Goal: Transaction & Acquisition: Purchase product/service

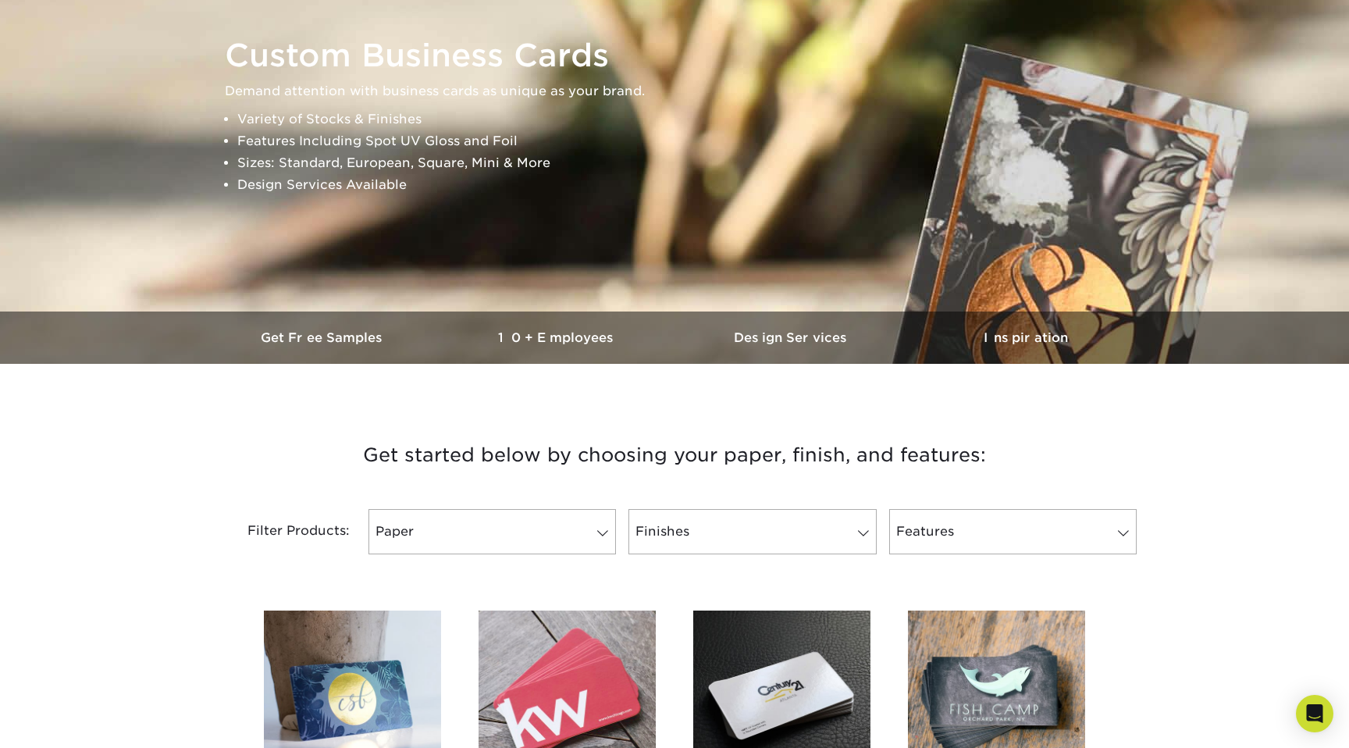
scroll to position [398, 0]
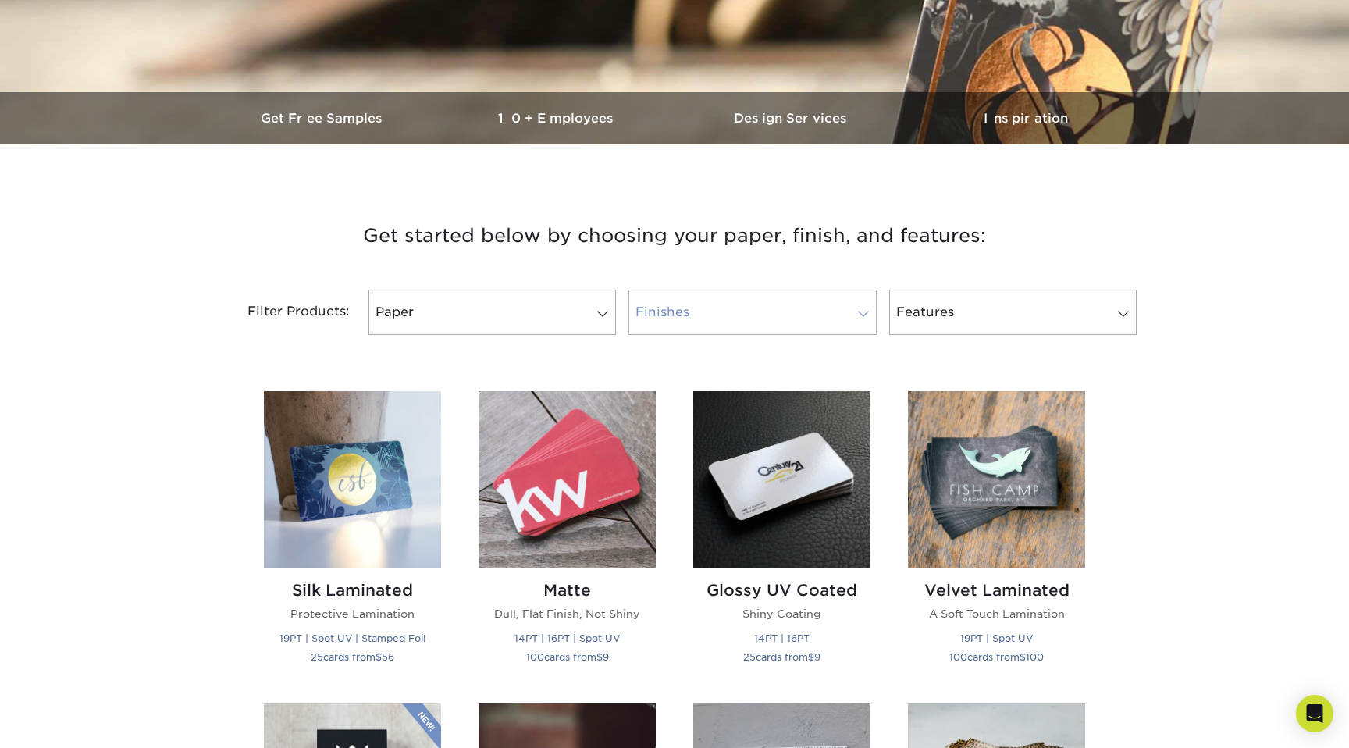
click at [745, 305] on link "Finishes" at bounding box center [751, 312] width 247 height 45
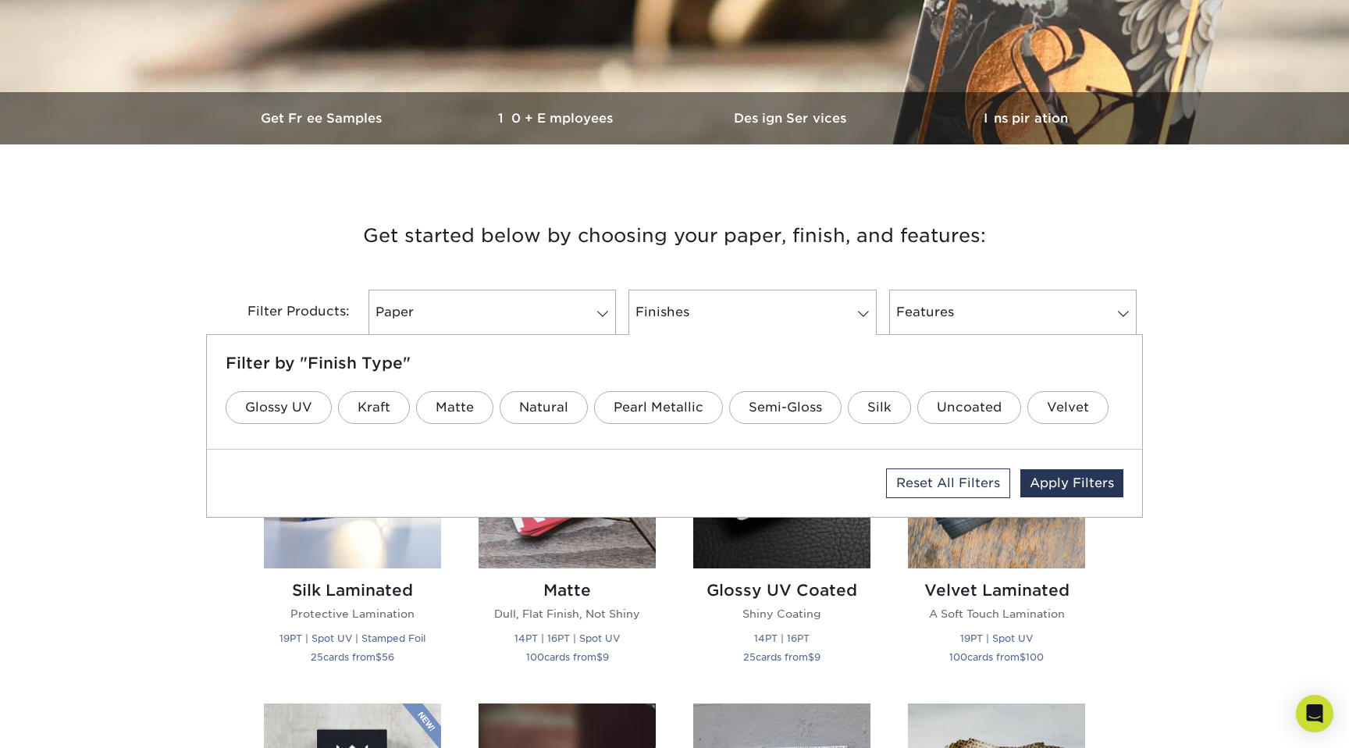
drag, startPoint x: 468, startPoint y: 416, endPoint x: 787, endPoint y: 362, distance: 323.7
click at [468, 416] on link "Matte" at bounding box center [454, 407] width 77 height 33
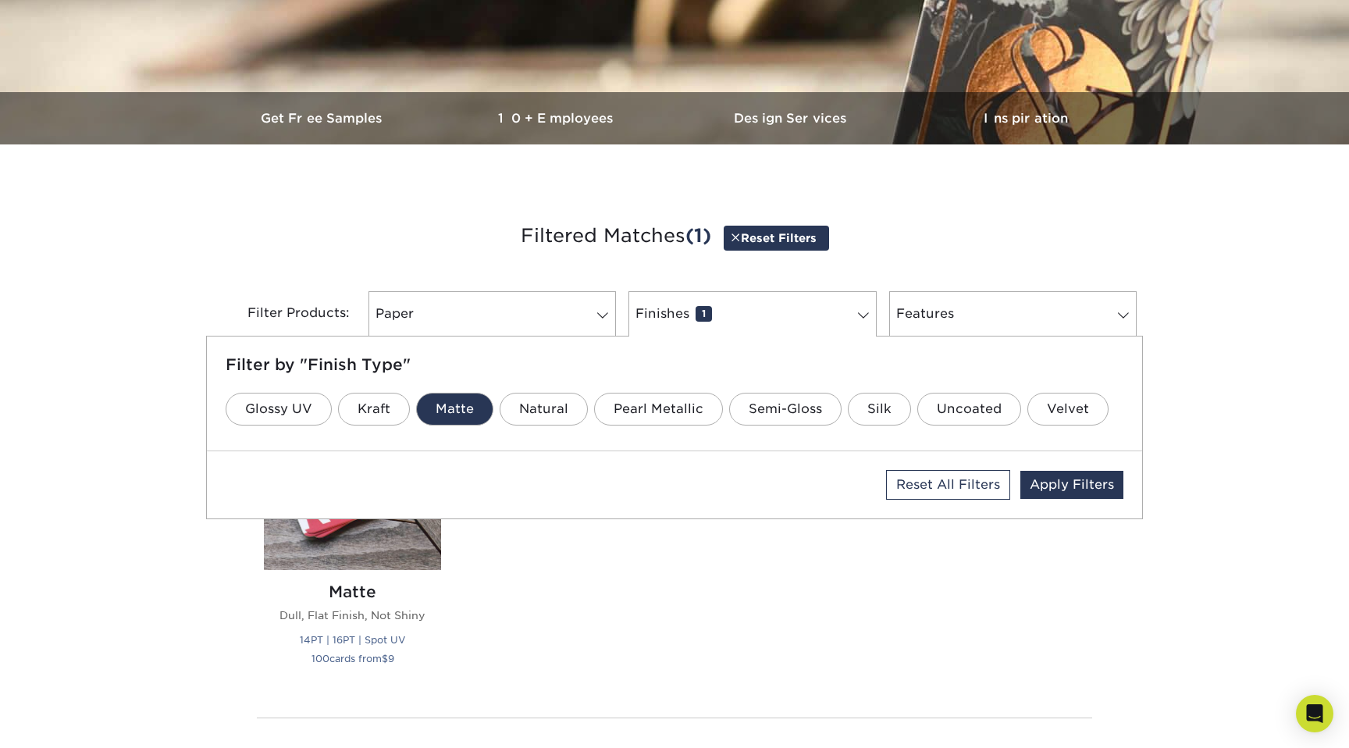
click at [1018, 255] on h3 "Filtered Matches (1) Reset Filters" at bounding box center [674, 237] width 913 height 72
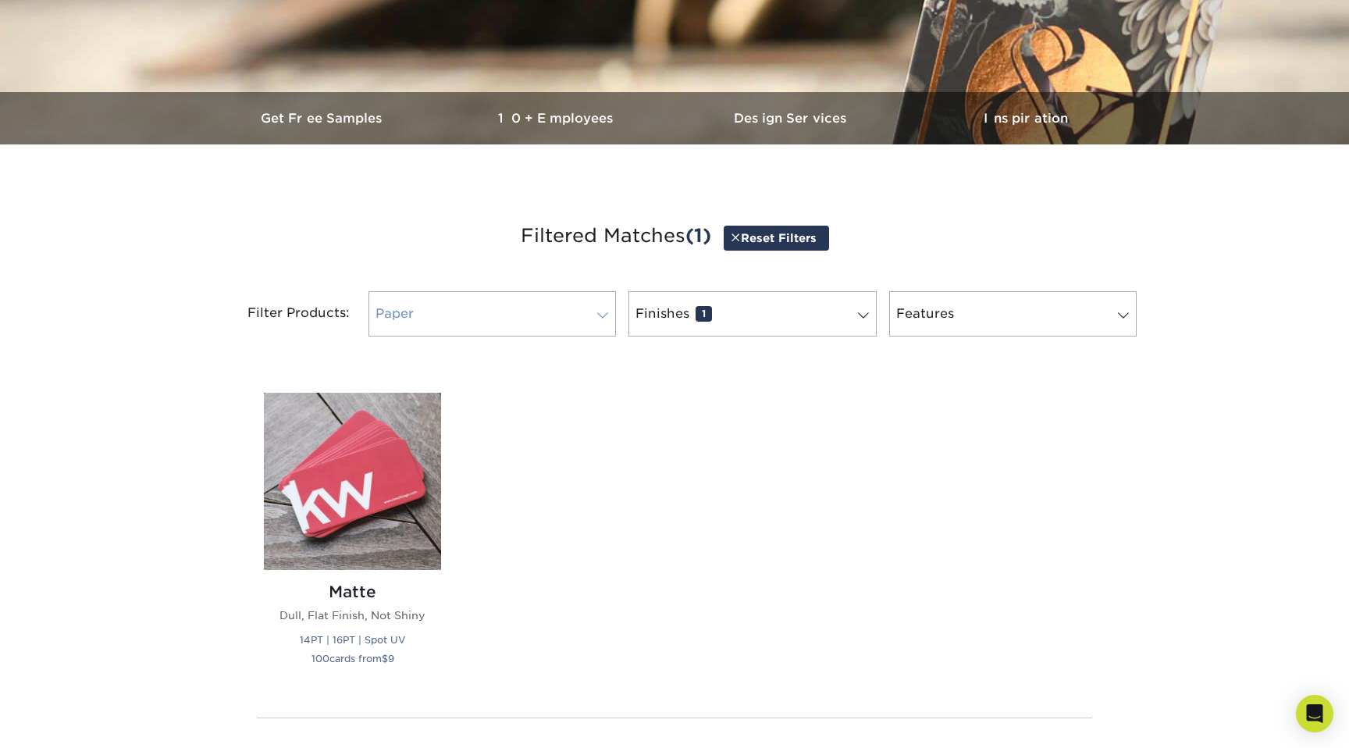
click at [561, 311] on link "Paper 0" at bounding box center [491, 313] width 247 height 45
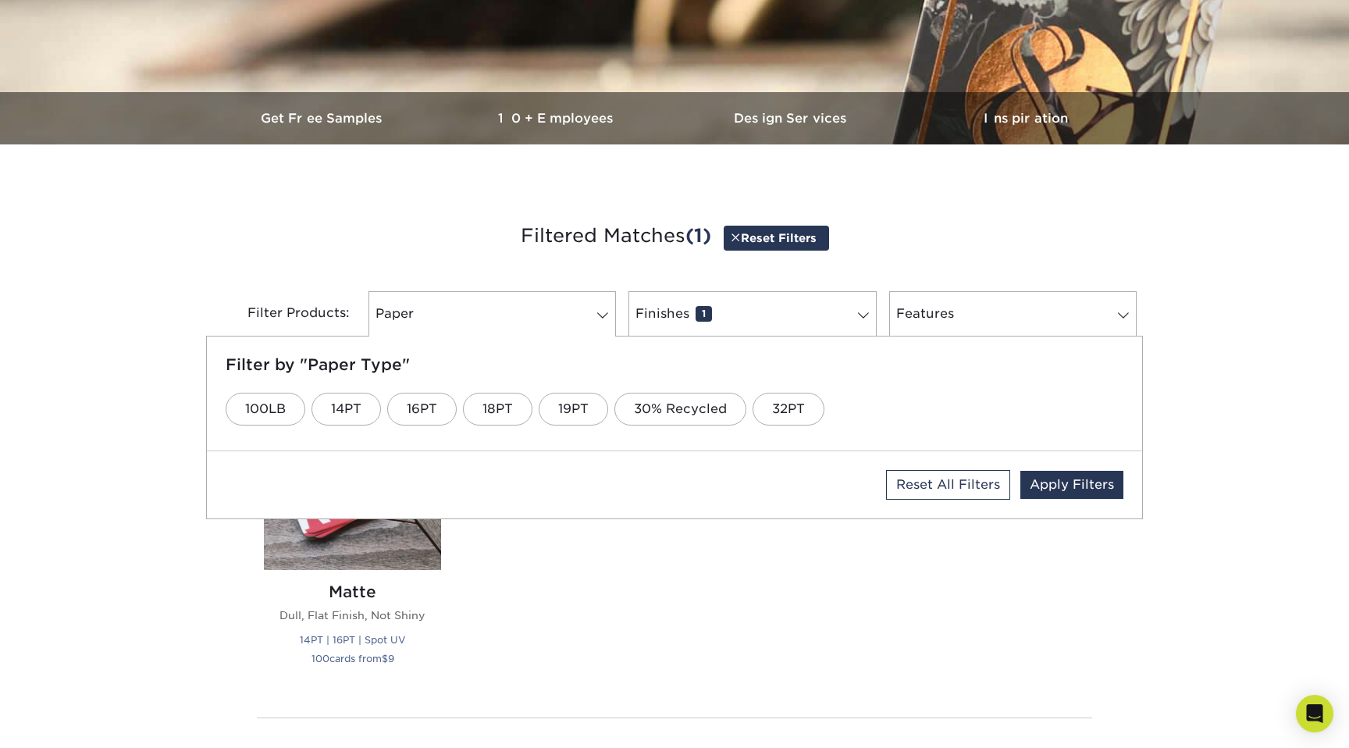
drag, startPoint x: 718, startPoint y: 671, endPoint x: 498, endPoint y: 546, distance: 253.4
click at [716, 669] on div "Silk Laminated Protective Lamination 19PT | Spot UV | Stamped Foil 25 cards fro…" at bounding box center [674, 539] width 858 height 330
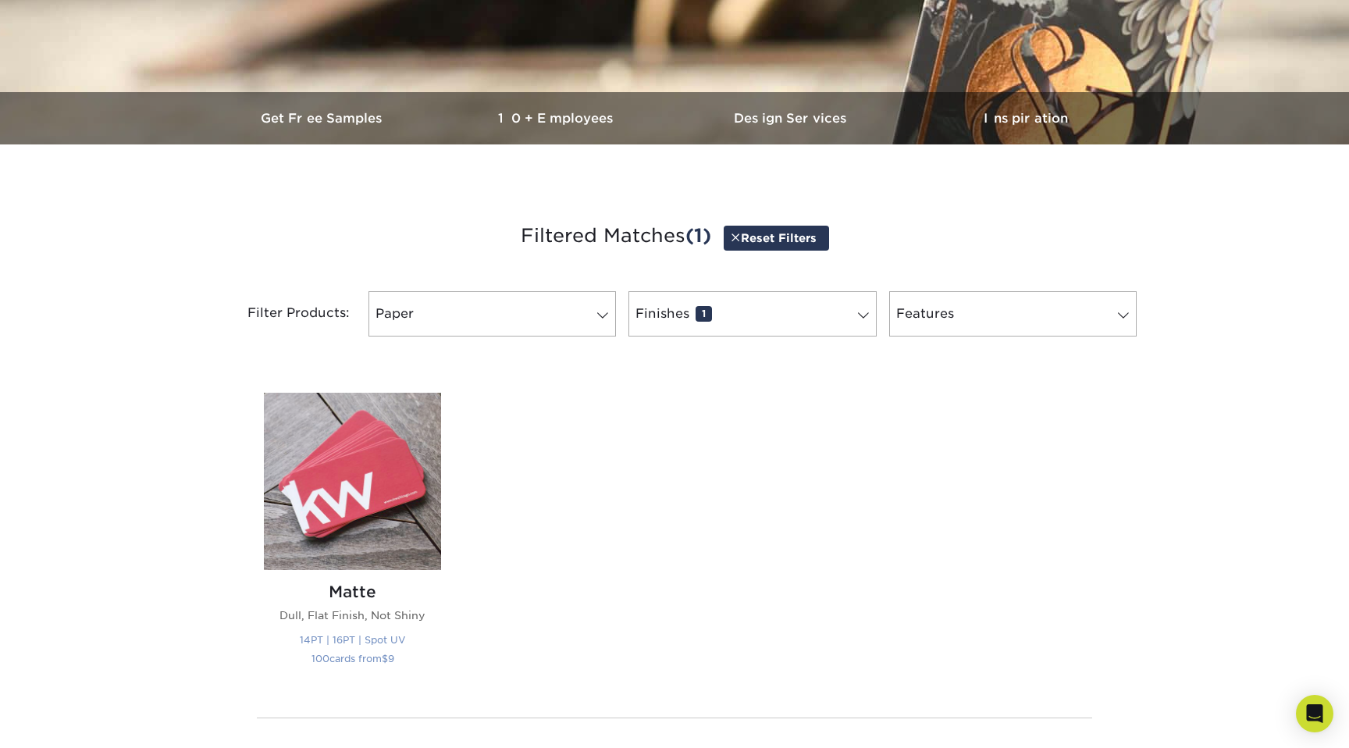
click at [431, 510] on img at bounding box center [352, 481] width 177 height 177
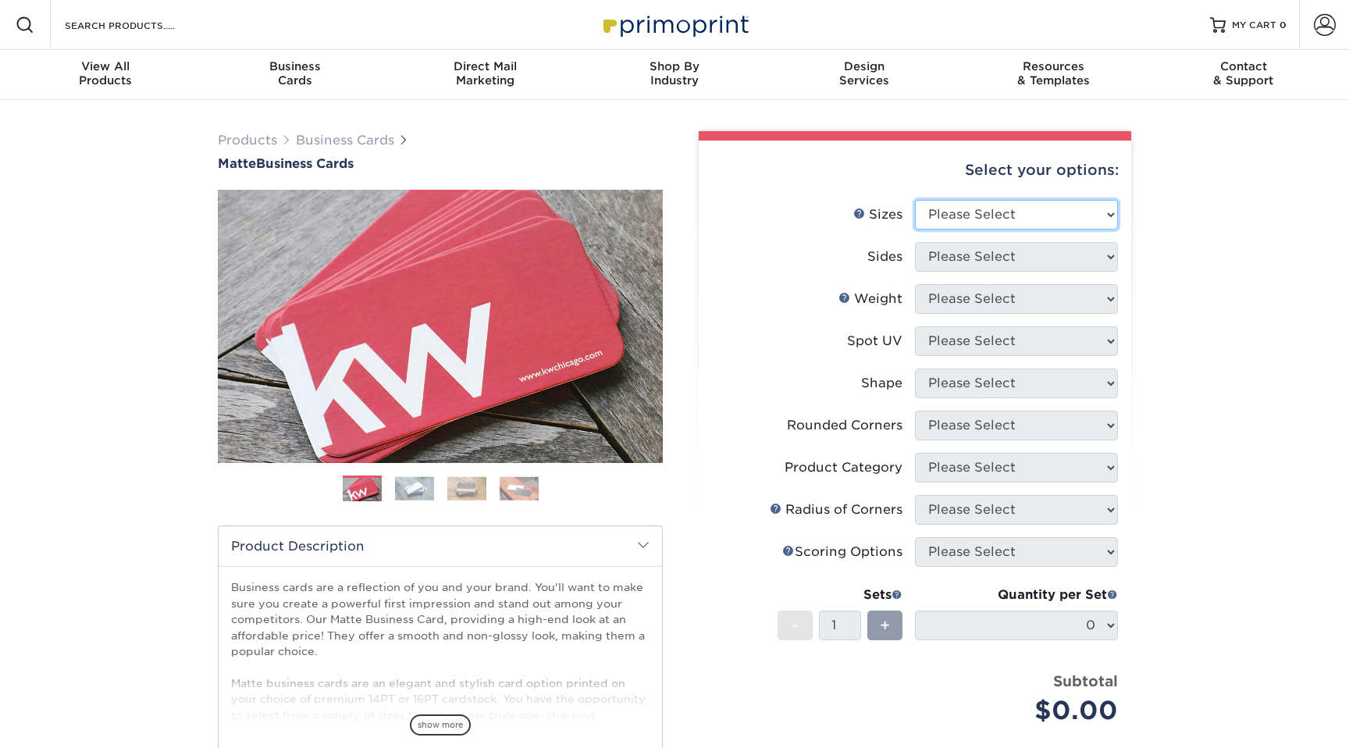
click at [954, 208] on select "Please Select 1.5" x 3.5" - Mini 1.75" x 3.5" - Mini 2" x 2" - Square 2" x 3" -…" at bounding box center [1016, 215] width 203 height 30
select select "2.12x3.38"
click at [915, 200] on select "Please Select 1.5" x 3.5" - Mini 1.75" x 3.5" - Mini 2" x 2" - Square 2" x 3" -…" at bounding box center [1016, 215] width 203 height 30
click at [1011, 258] on select "Please Select Print Both Sides Print Front Only" at bounding box center [1016, 257] width 203 height 30
select select "13abbda7-1d64-4f25-8bb2-c179b224825d"
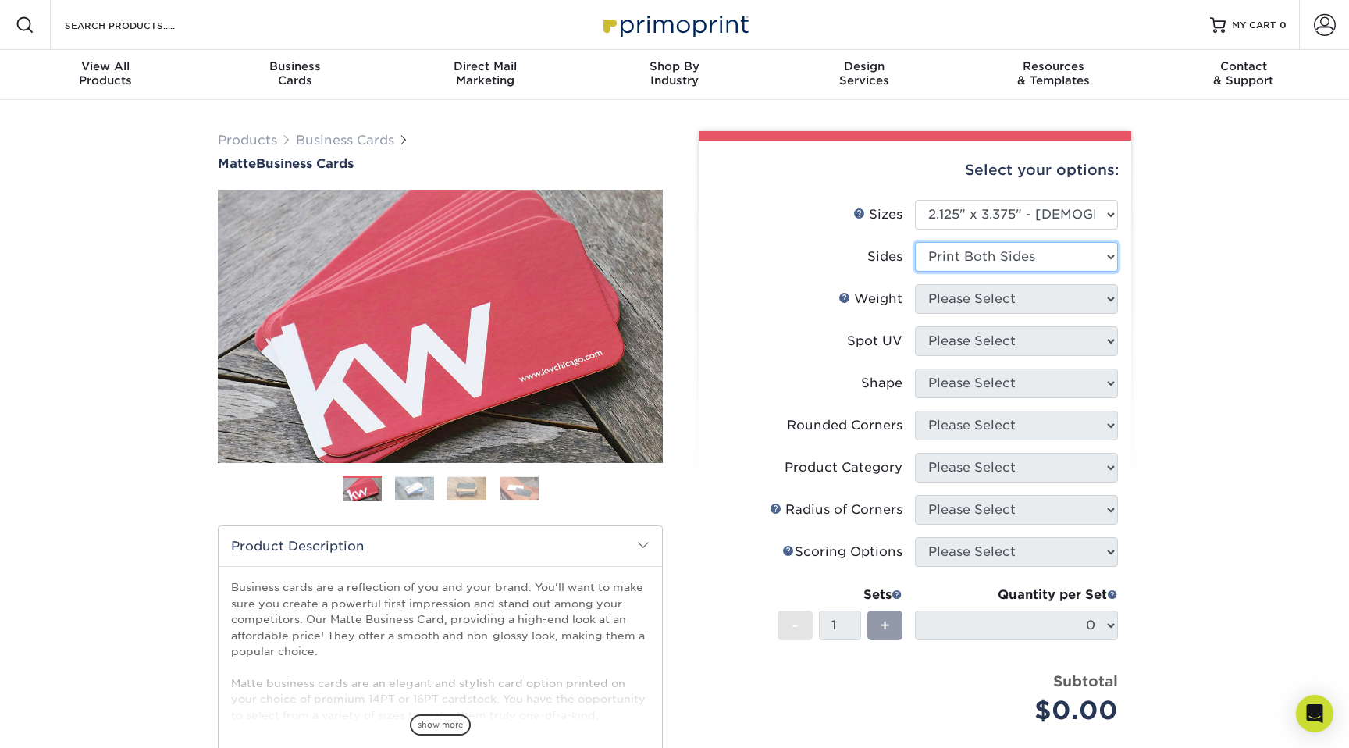
click at [915, 242] on select "Please Select Print Both Sides Print Front Only" at bounding box center [1016, 257] width 203 height 30
click at [1028, 307] on select "Please Select 16PT 14PT" at bounding box center [1016, 299] width 203 height 30
select select "16PT"
click at [915, 284] on select "Please Select 16PT 14PT" at bounding box center [1016, 299] width 203 height 30
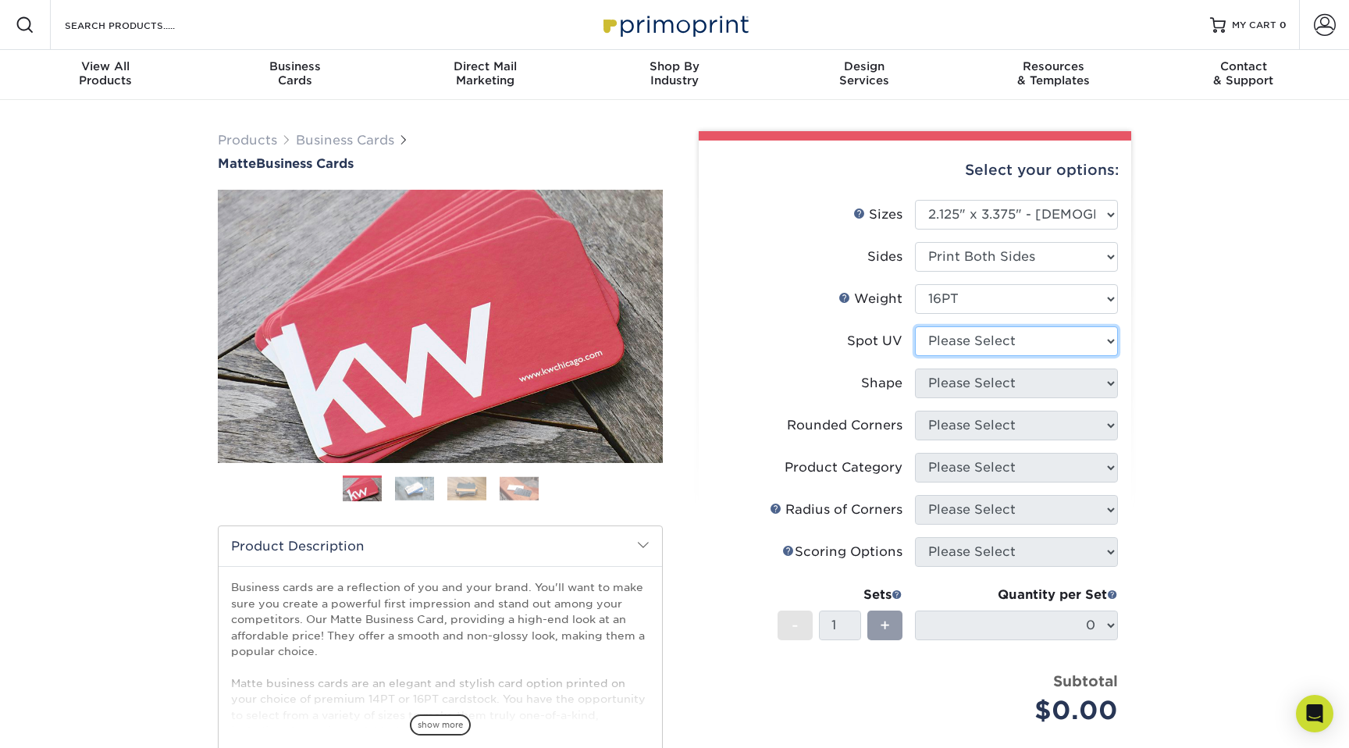
click at [1028, 343] on select "Please Select No Spot UV Front and Back (Both Sides) Front Only Back Only" at bounding box center [1016, 341] width 203 height 30
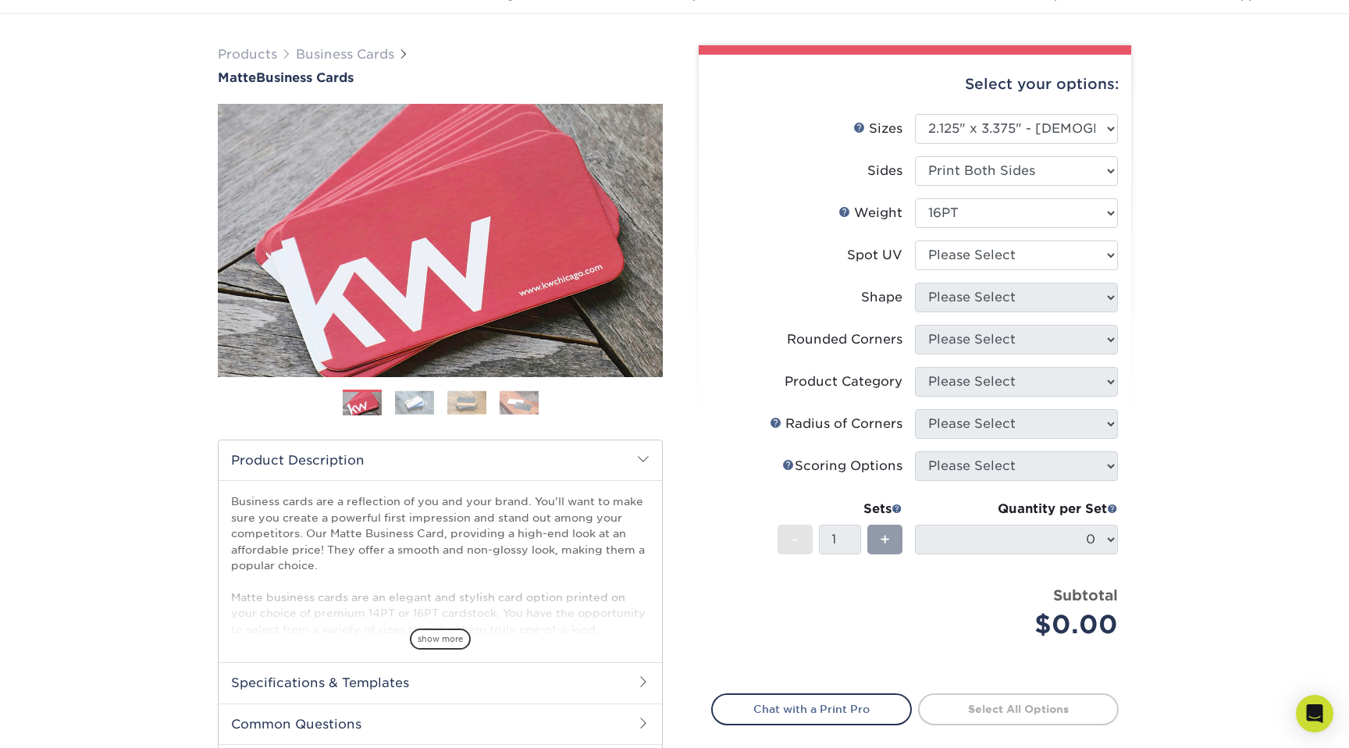
scroll to position [88, 0]
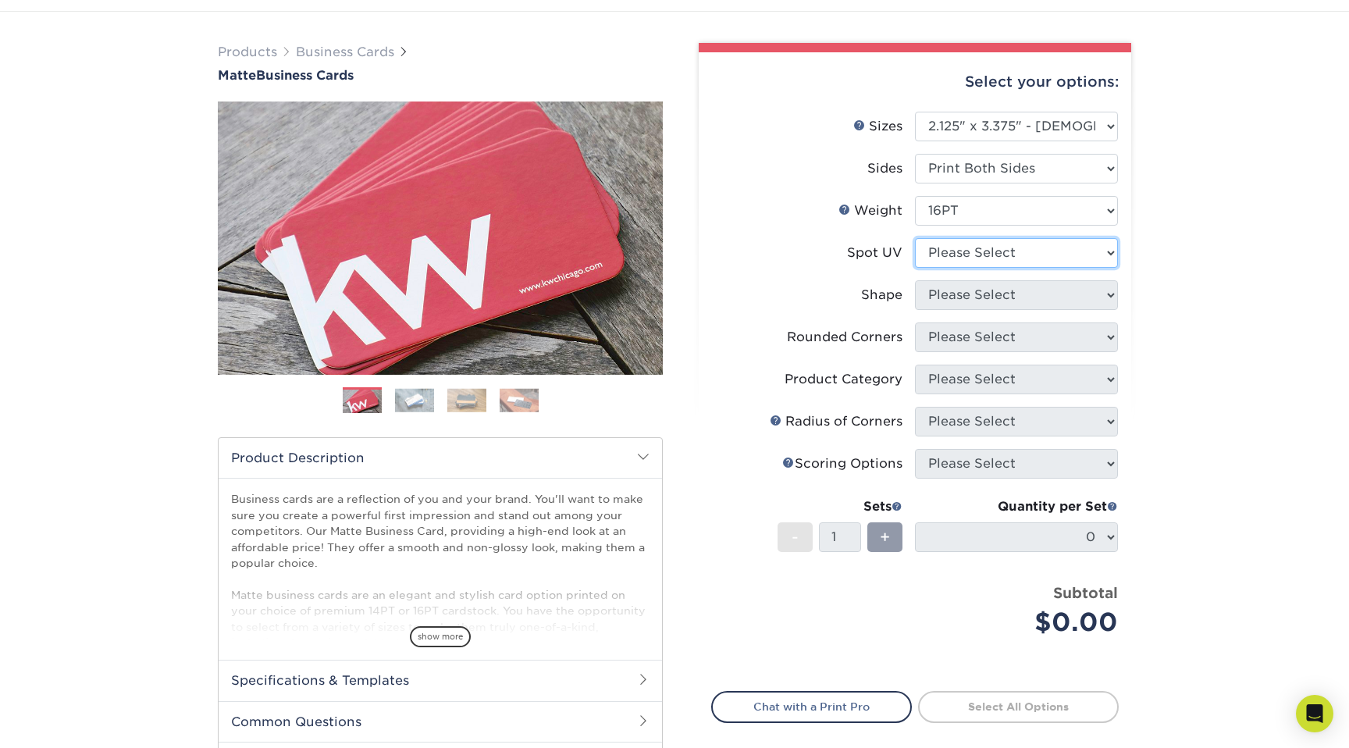
click at [1058, 251] on select "Please Select No Spot UV Front and Back (Both Sides) Front Only Back Only" at bounding box center [1016, 253] width 203 height 30
click at [979, 255] on select "Please Select No Spot UV Front and Back (Both Sides) Front Only Back Only" at bounding box center [1016, 253] width 203 height 30
select select "1"
click at [915, 238] on select "Please Select No Spot UV Front and Back (Both Sides) Front Only Back Only" at bounding box center [1016, 253] width 203 height 30
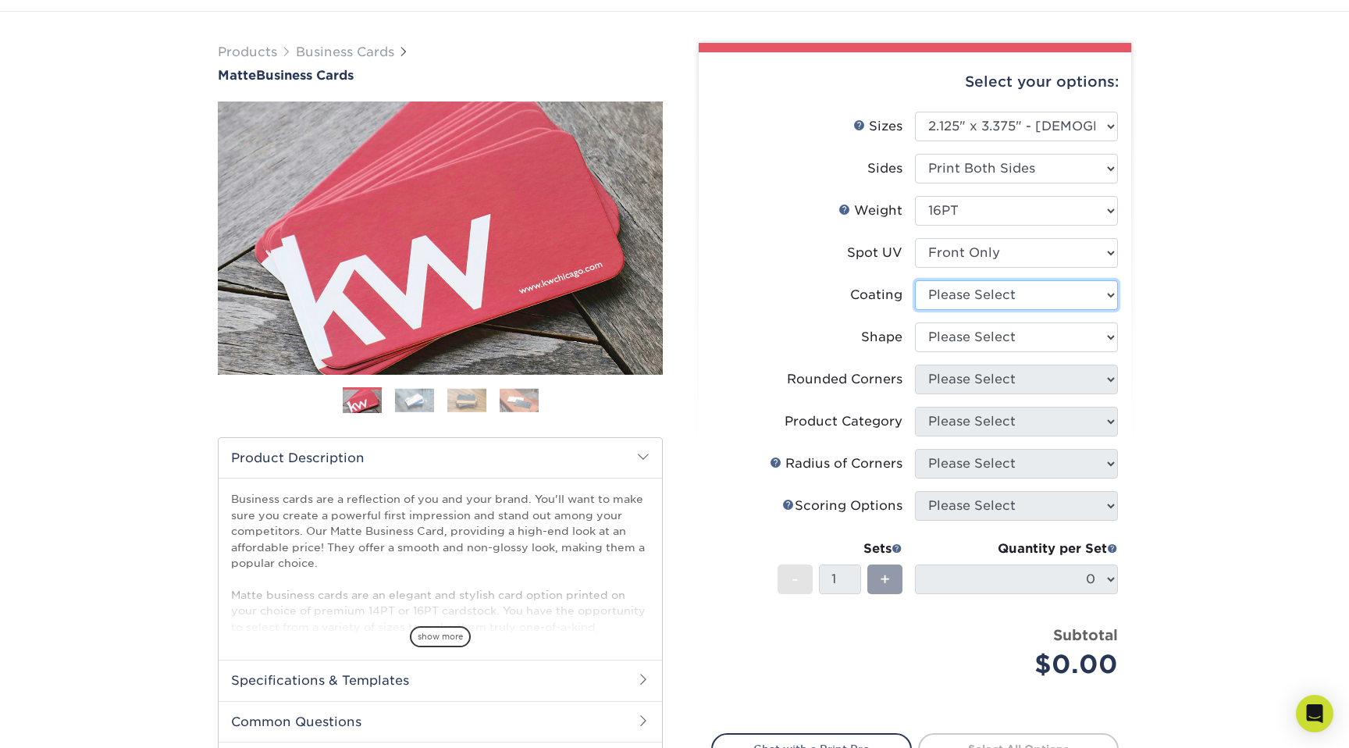
click at [995, 293] on select at bounding box center [1016, 295] width 203 height 30
click at [915, 280] on select at bounding box center [1016, 295] width 203 height 30
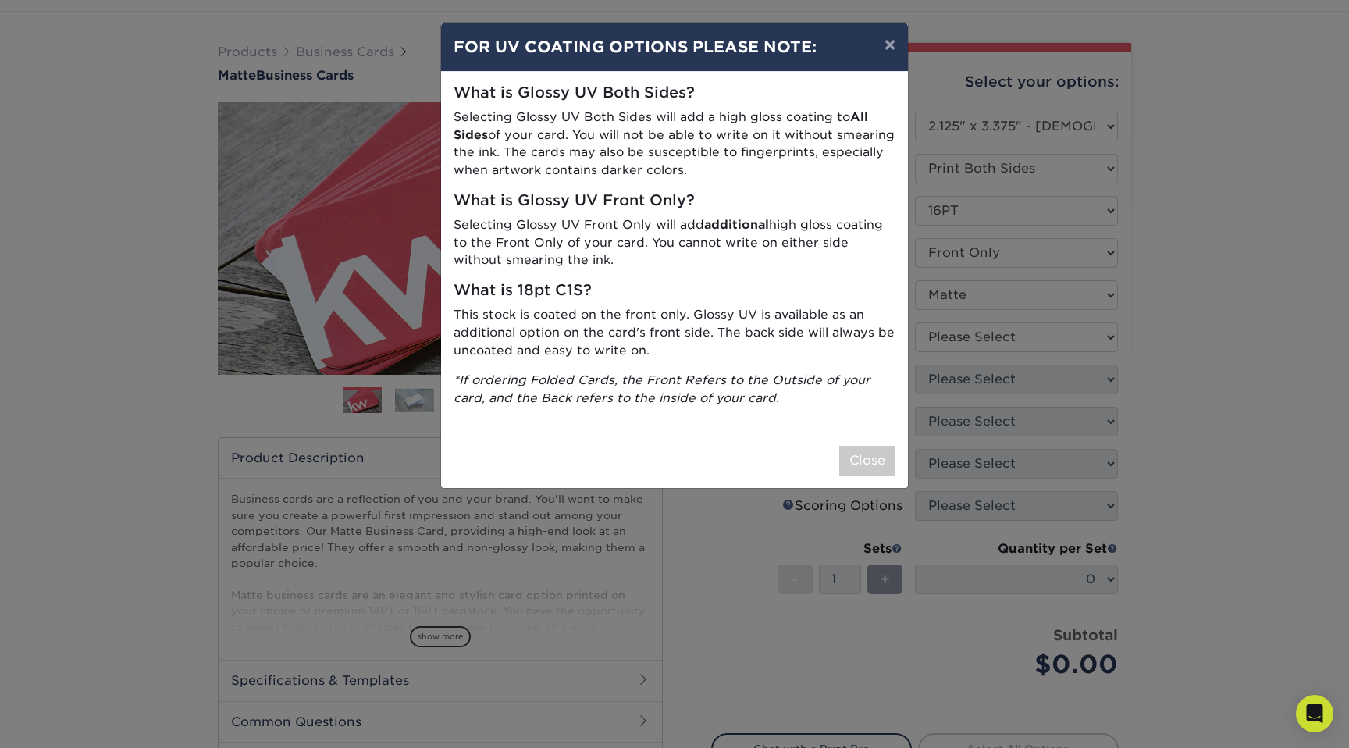
click at [997, 339] on div "× FOR UV COATING OPTIONS PLEASE NOTE: What is Glossy UV Both Sides? Selecting G…" at bounding box center [674, 374] width 1349 height 748
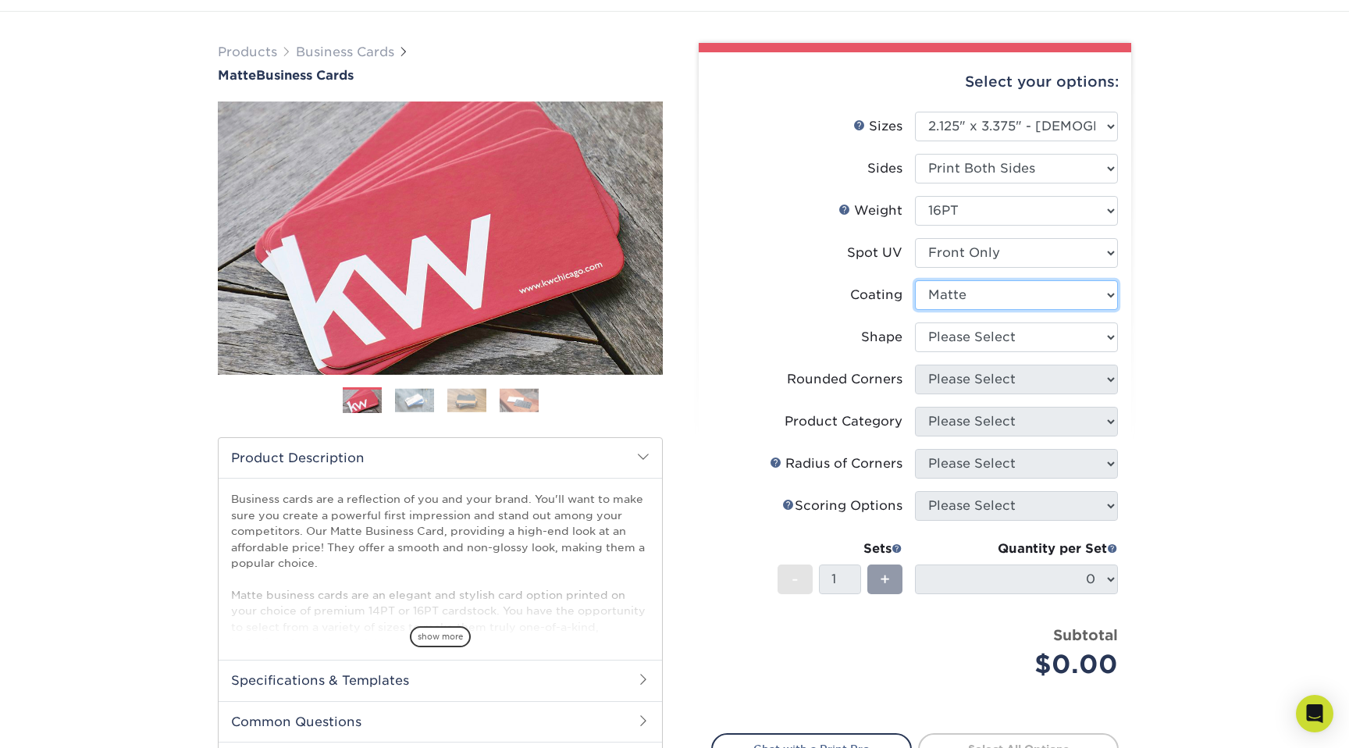
click at [990, 286] on select at bounding box center [1016, 295] width 203 height 30
click at [915, 280] on select at bounding box center [1016, 295] width 203 height 30
click at [983, 297] on select at bounding box center [1016, 295] width 203 height 30
click at [915, 280] on select at bounding box center [1016, 295] width 203 height 30
click at [990, 295] on select at bounding box center [1016, 295] width 203 height 30
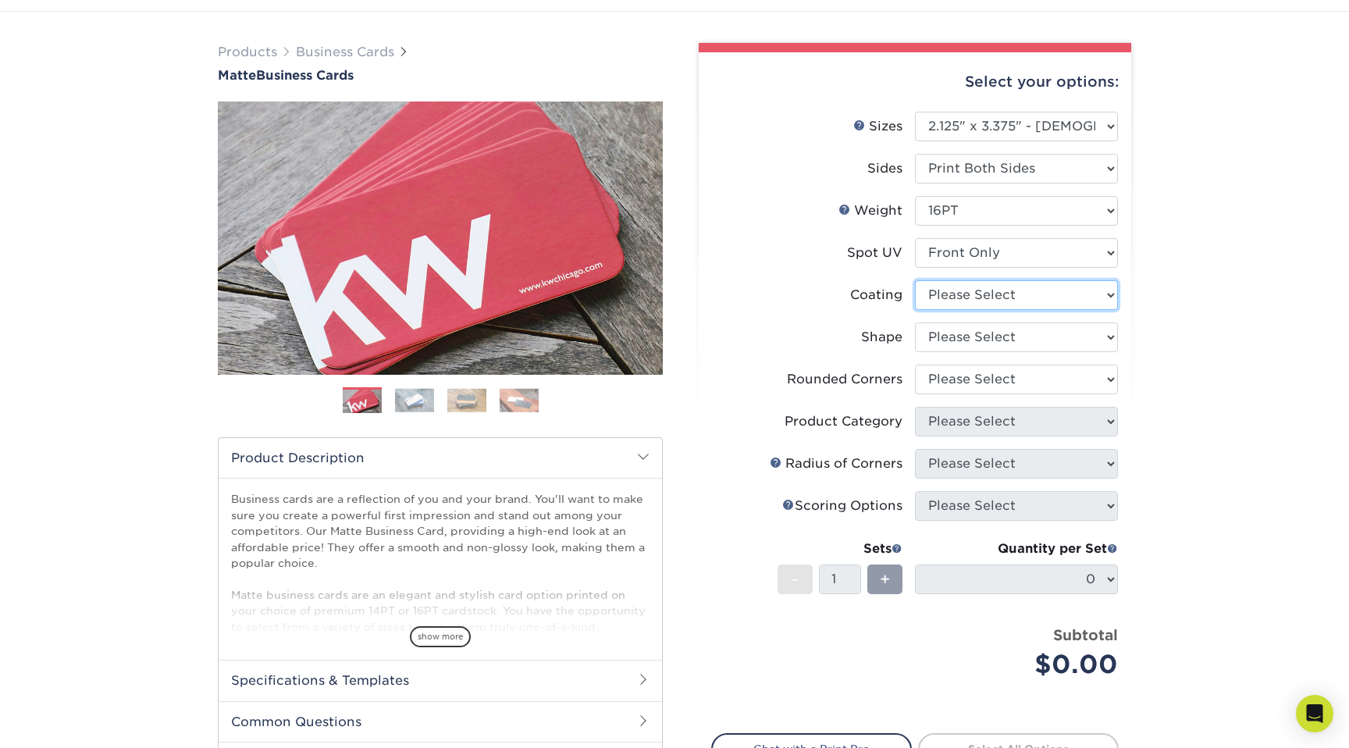
select select "121bb7b5-3b4d-429f-bd8d-bbf80e953313"
click at [915, 280] on select at bounding box center [1016, 295] width 203 height 30
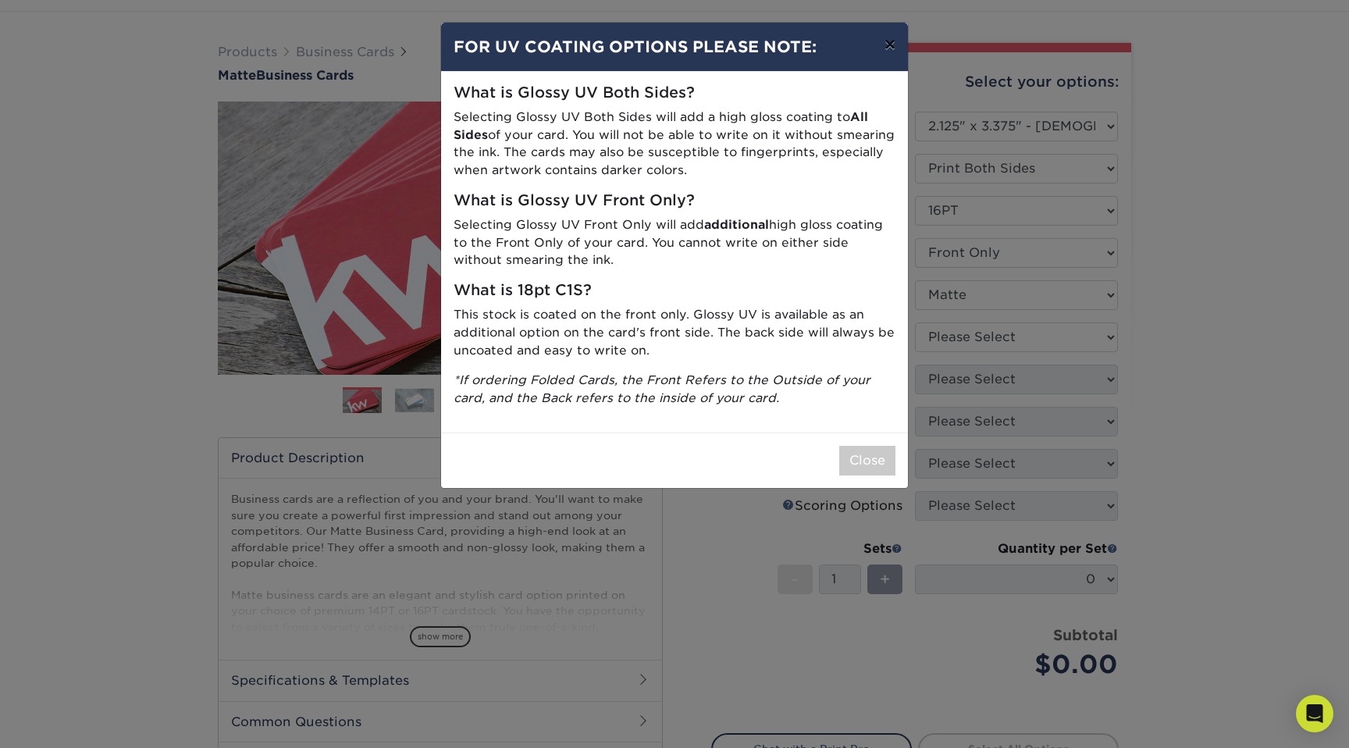
click at [884, 41] on button "×" at bounding box center [890, 45] width 36 height 44
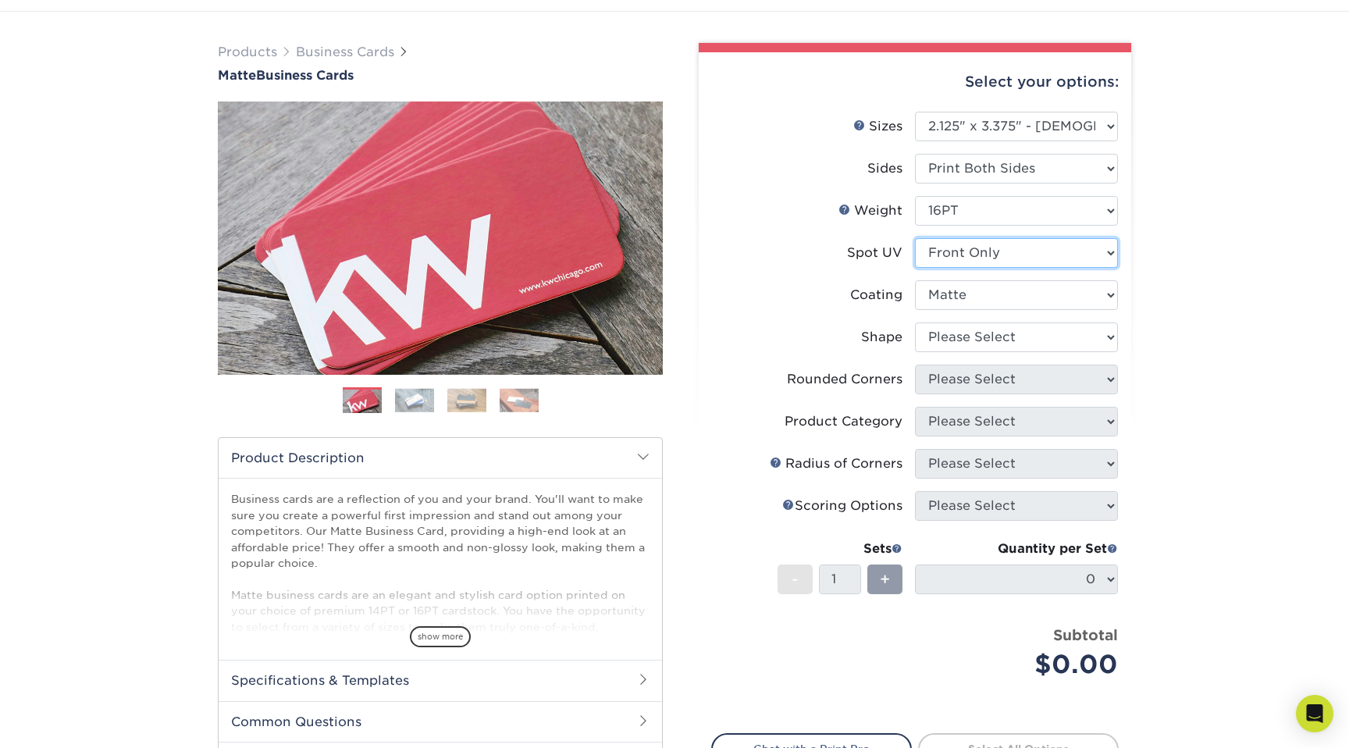
click at [962, 261] on select "Please Select No Spot UV Front and Back (Both Sides) Front Only Back Only" at bounding box center [1016, 253] width 203 height 30
select select "3"
click at [915, 238] on select "Please Select No Spot UV Front and Back (Both Sides) Front Only Back Only" at bounding box center [1016, 253] width 203 height 30
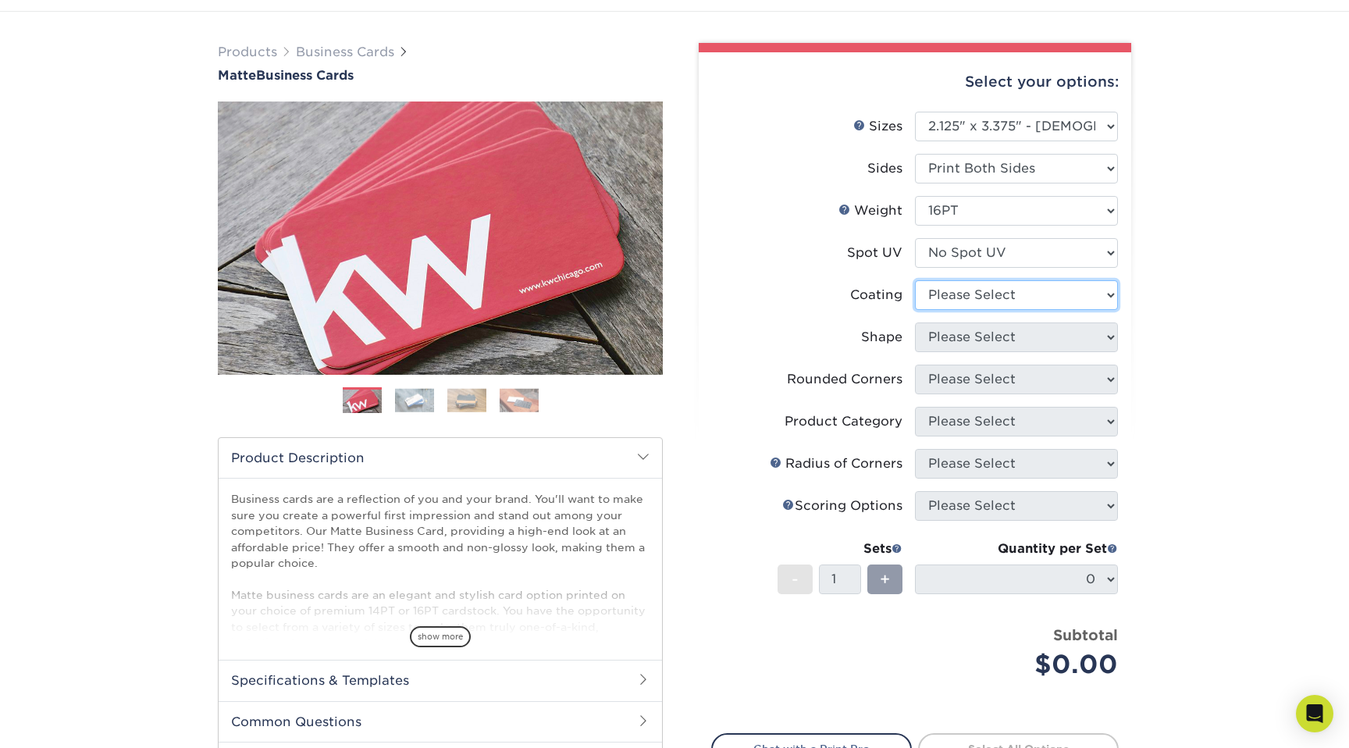
click at [1018, 303] on select at bounding box center [1016, 295] width 203 height 30
select select "121bb7b5-3b4d-429f-bd8d-bbf80e953313"
click at [915, 280] on select at bounding box center [1016, 295] width 203 height 30
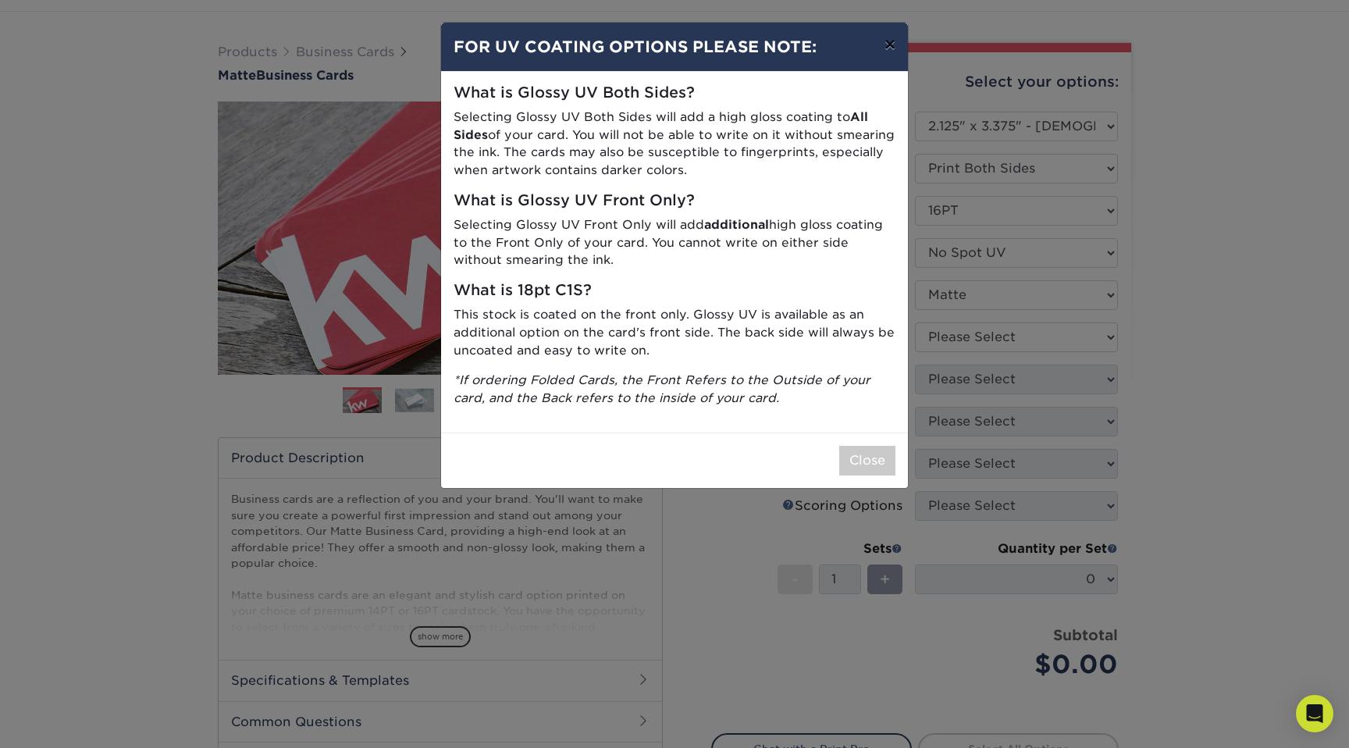
click at [879, 56] on button "×" at bounding box center [890, 45] width 36 height 44
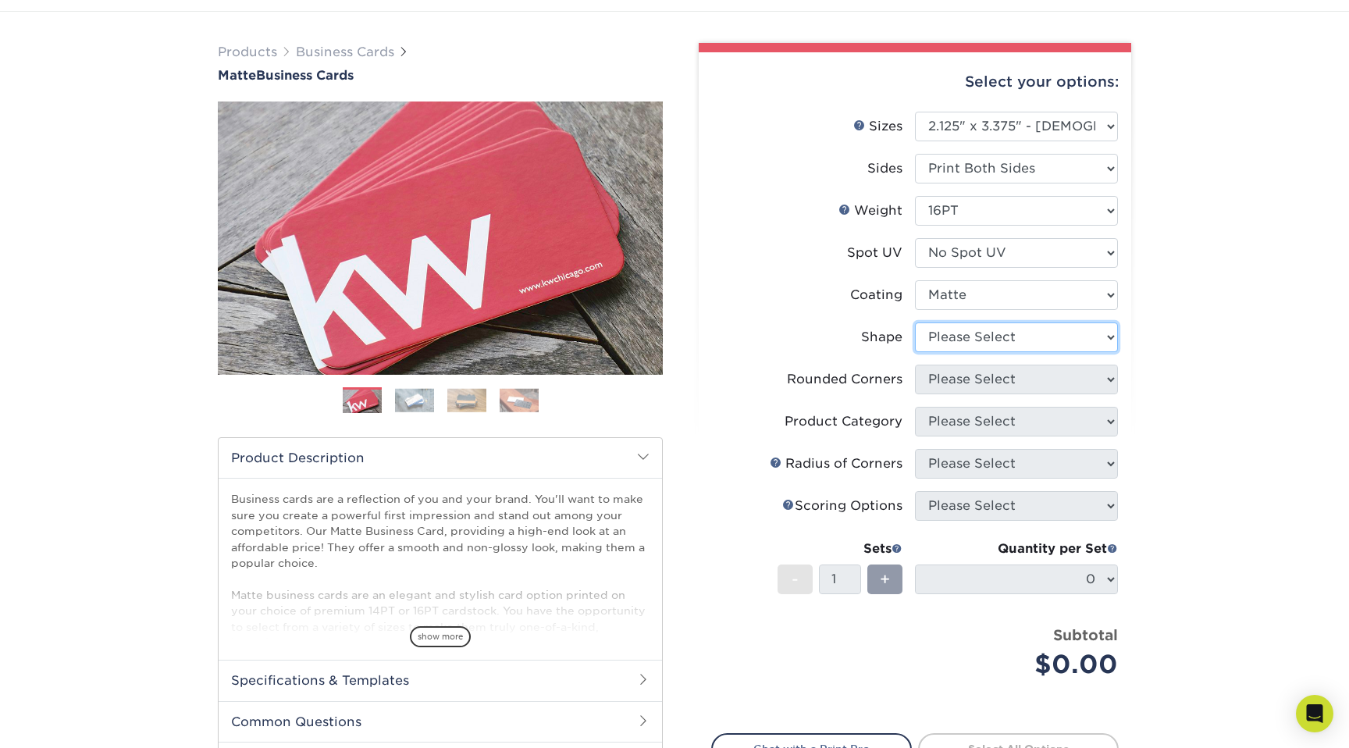
click at [1011, 332] on select "Please Select Standard" at bounding box center [1016, 337] width 203 height 30
select select "standard"
click at [915, 322] on select "Please Select Standard" at bounding box center [1016, 337] width 203 height 30
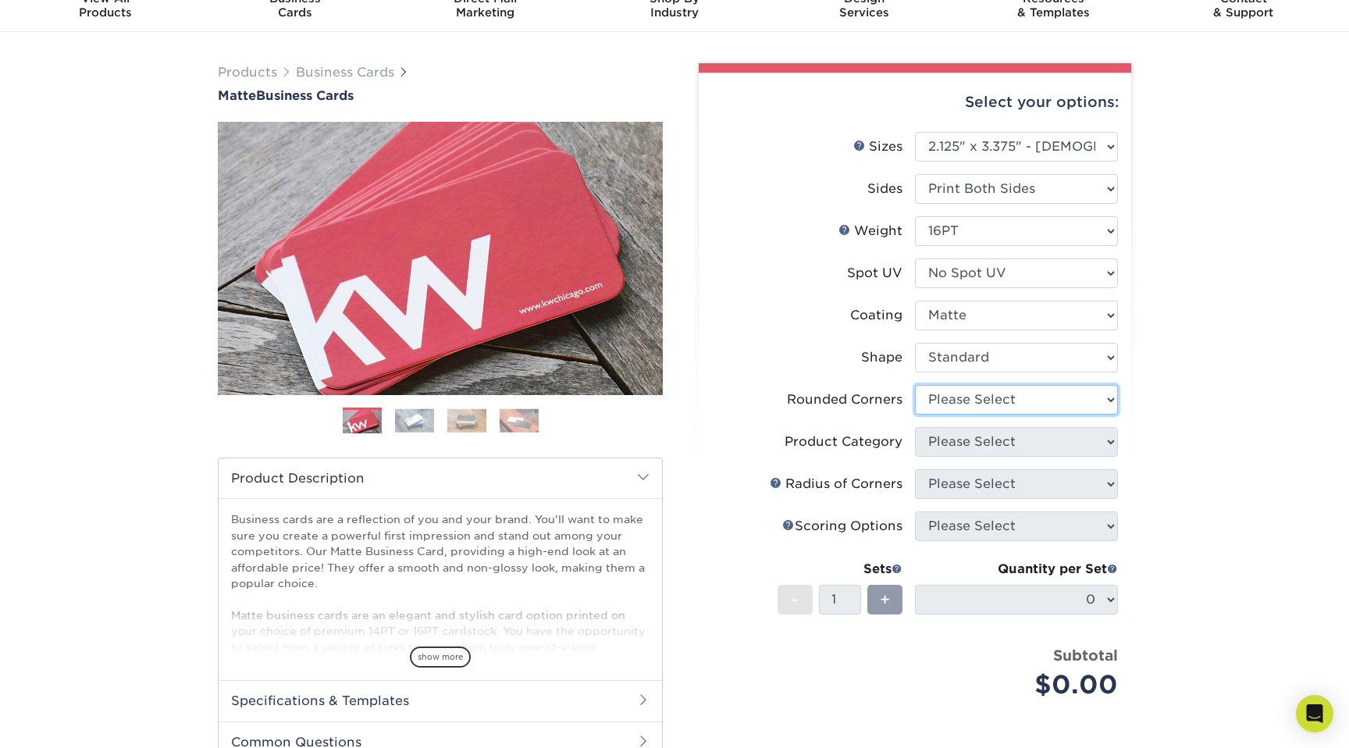
click at [1010, 394] on select "Please Select Yes - Round 2 Corners Yes - Round 4 Corners No" at bounding box center [1016, 400] width 203 height 30
select select "7672df9e-0e0a-464d-8e1f-920c575e4da3"
click at [915, 384] on select "Please Select Yes - Round 2 Corners Yes - Round 4 Corners No" at bounding box center [1016, 399] width 203 height 30
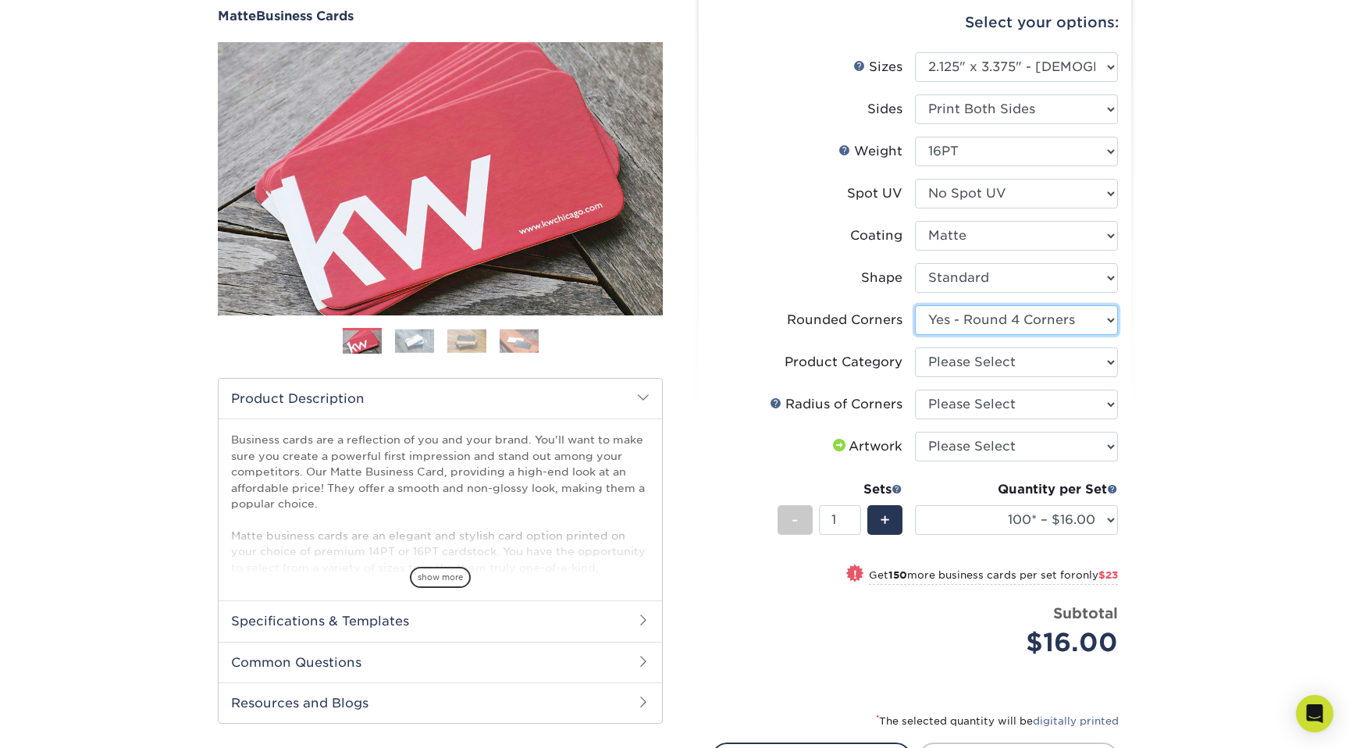
scroll to position [158, 0]
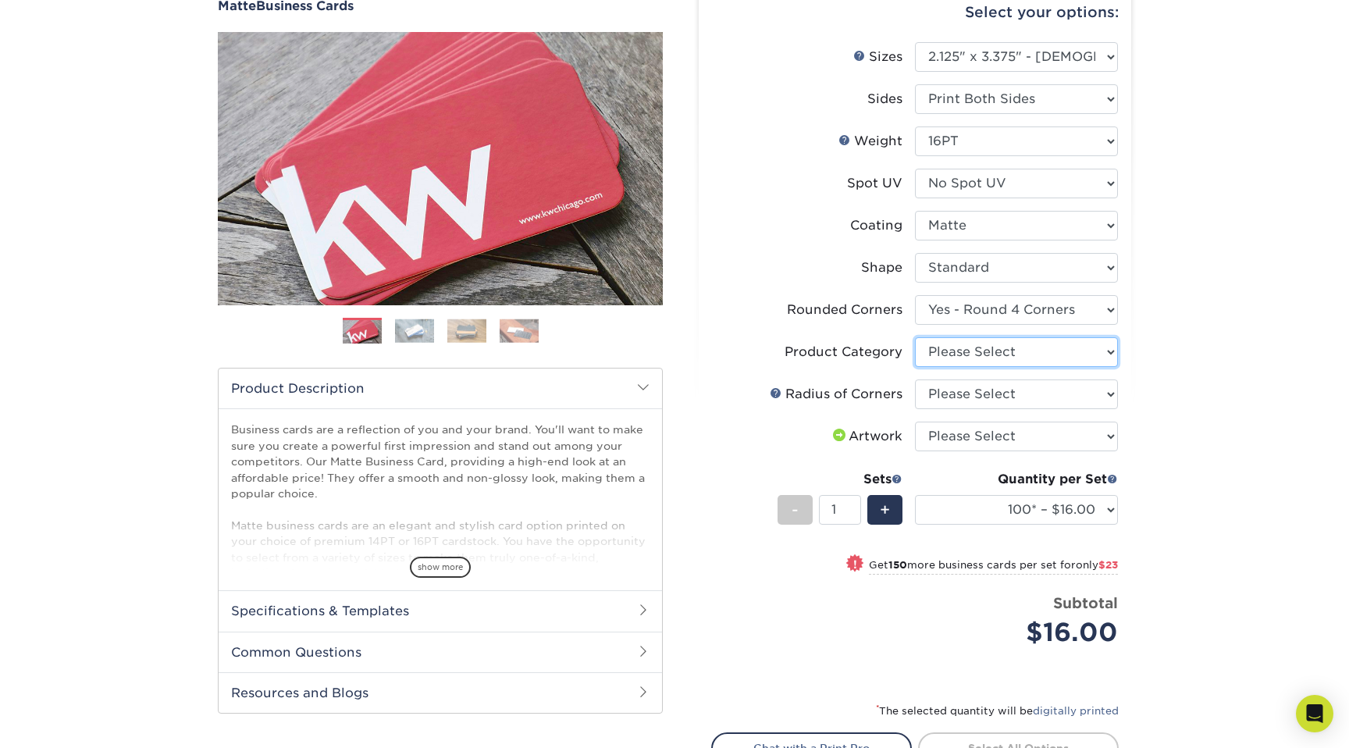
click at [1064, 348] on select "Please Select Business Cards" at bounding box center [1016, 352] width 203 height 30
select select "3b5148f1-0588-4f88-a218-97bcfdce65c1"
click at [915, 337] on select "Please Select Business Cards" at bounding box center [1016, 352] width 203 height 30
click at [1068, 389] on select "Please Select Rounded 1/8" Rounded 1/4"" at bounding box center [1016, 394] width 203 height 30
click at [915, 379] on select "Please Select Rounded 1/8" Rounded 1/4"" at bounding box center [1016, 394] width 203 height 30
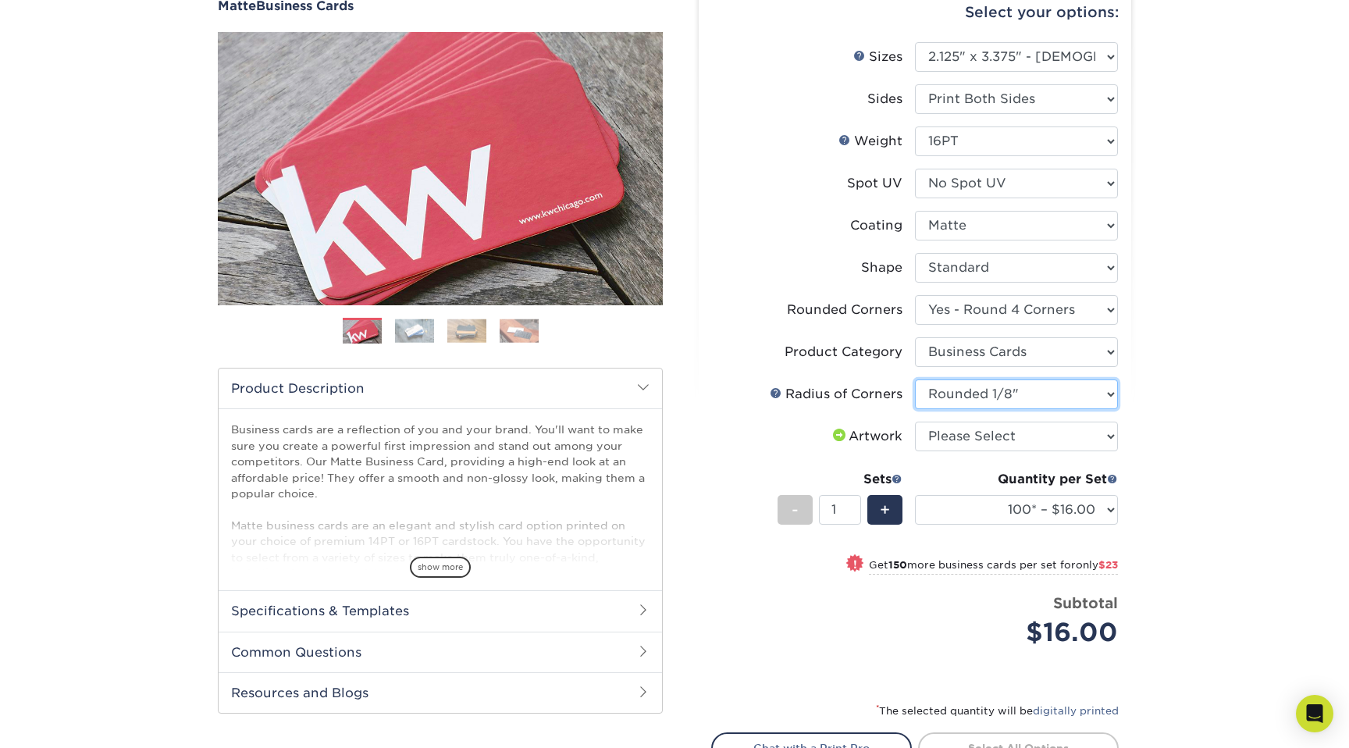
click at [1052, 393] on select "Please Select Rounded 1/8" Rounded 1/4"" at bounding box center [1016, 394] width 203 height 30
click at [915, 379] on select "Please Select Rounded 1/8" Rounded 1/4"" at bounding box center [1016, 394] width 203 height 30
click at [776, 391] on link at bounding box center [776, 392] width 12 height 12
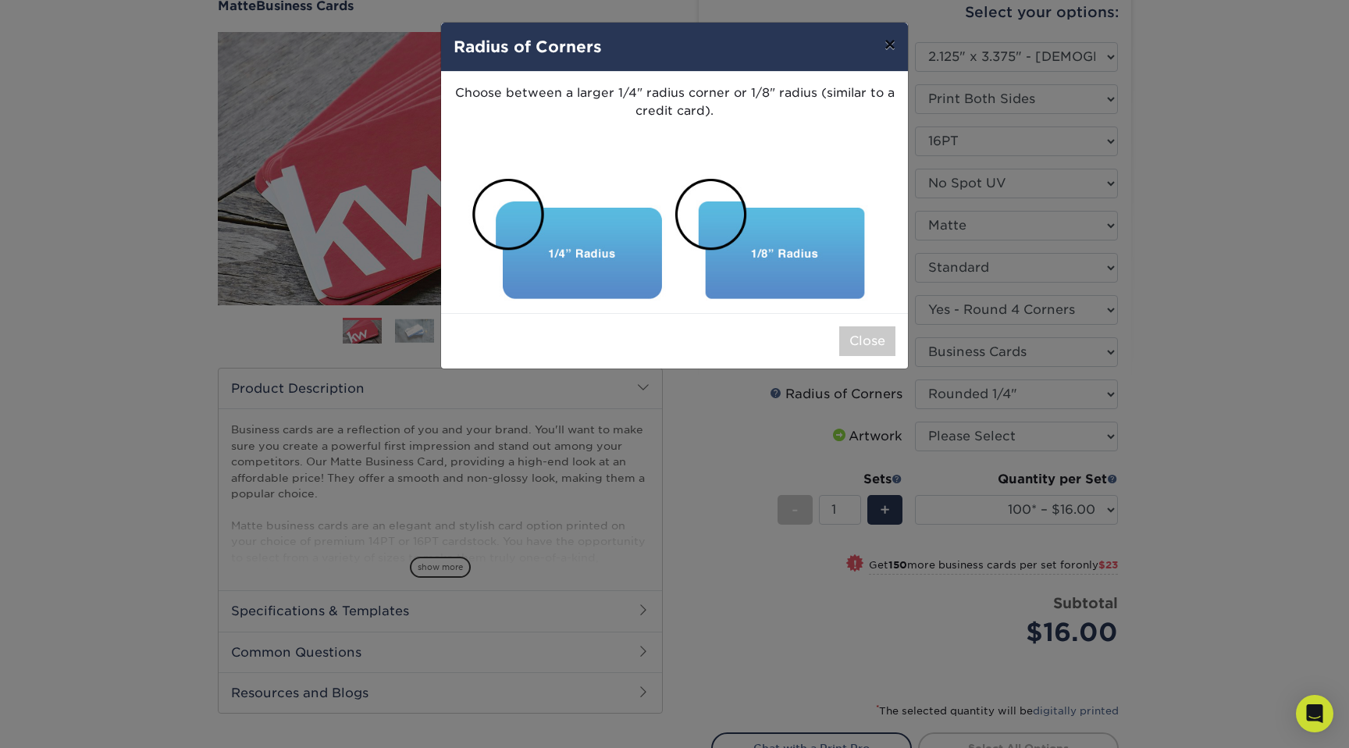
drag, startPoint x: 896, startPoint y: 41, endPoint x: 923, endPoint y: 153, distance: 115.7
click at [896, 41] on button "×" at bounding box center [890, 45] width 36 height 44
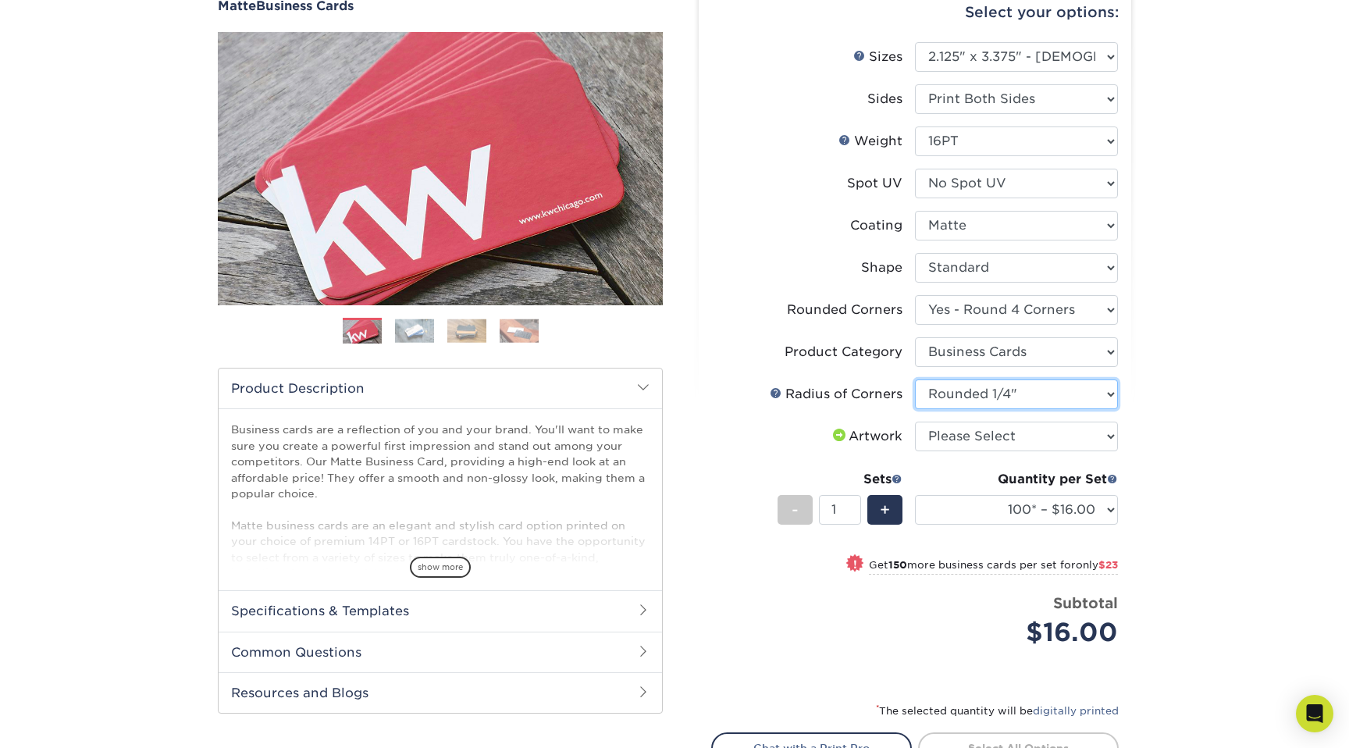
click at [1008, 397] on select "Please Select Rounded 1/8" Rounded 1/4"" at bounding box center [1016, 394] width 203 height 30
select select "589680c7-ee9a-431b-9d12-d7aeb1386a97"
click at [915, 379] on select "Please Select Rounded 1/8" Rounded 1/4"" at bounding box center [1016, 394] width 203 height 30
click at [981, 435] on select "Please Select I will upload files I need a design - $100" at bounding box center [1016, 436] width 203 height 30
select select "upload"
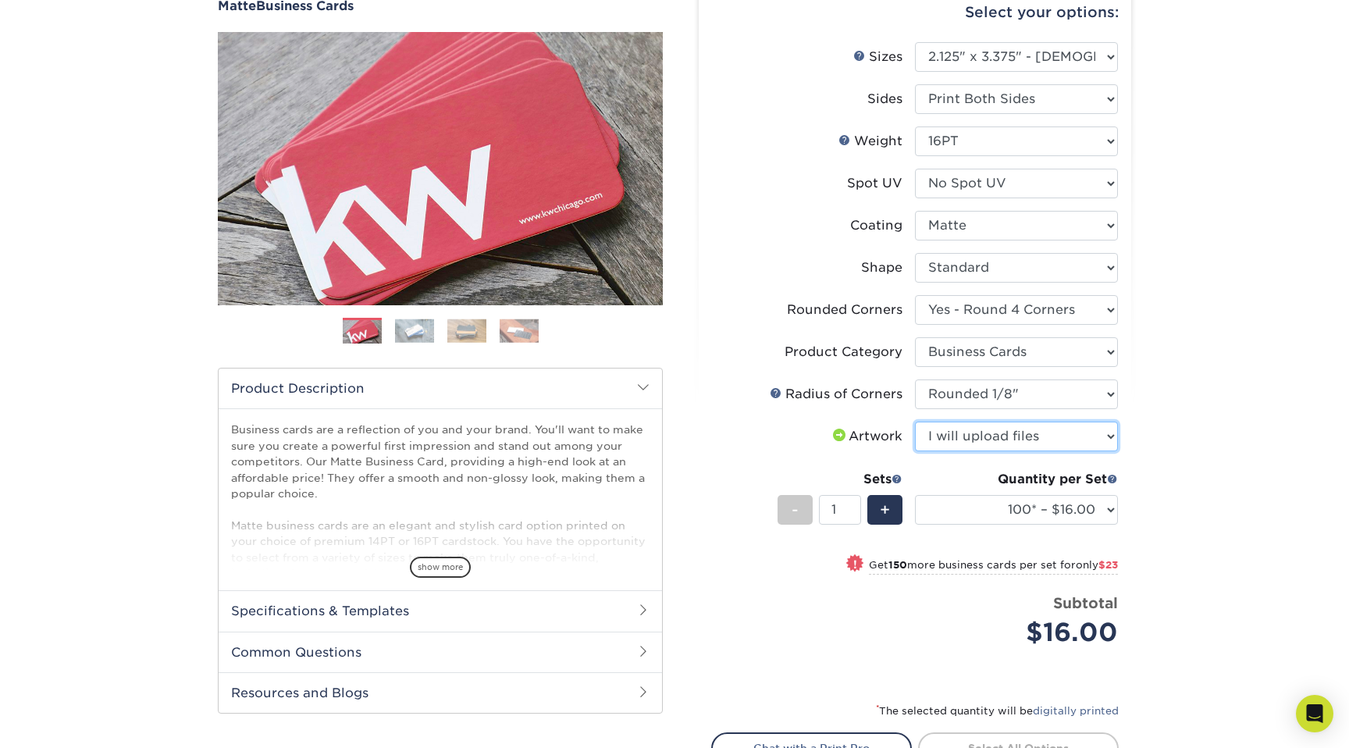
click at [915, 421] on select "Please Select I will upload files I need a design - $100" at bounding box center [1016, 436] width 203 height 30
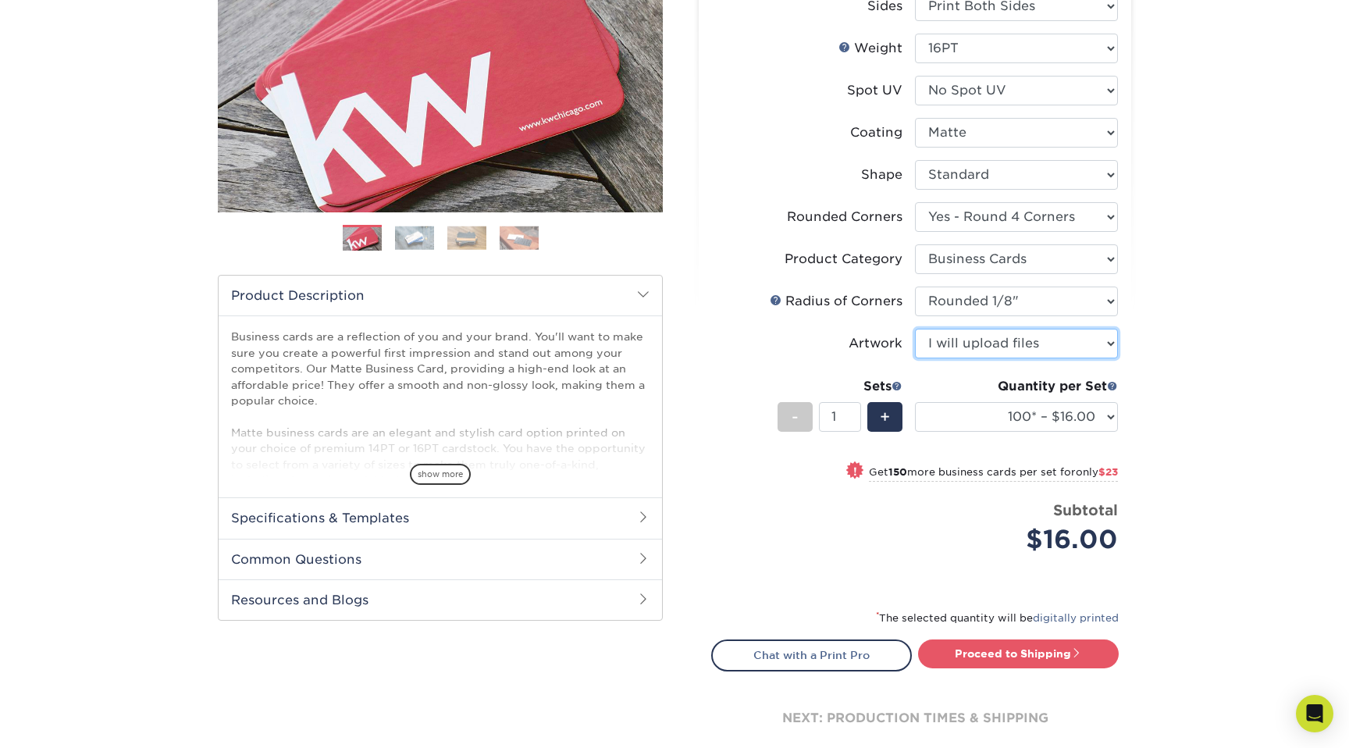
scroll to position [254, 0]
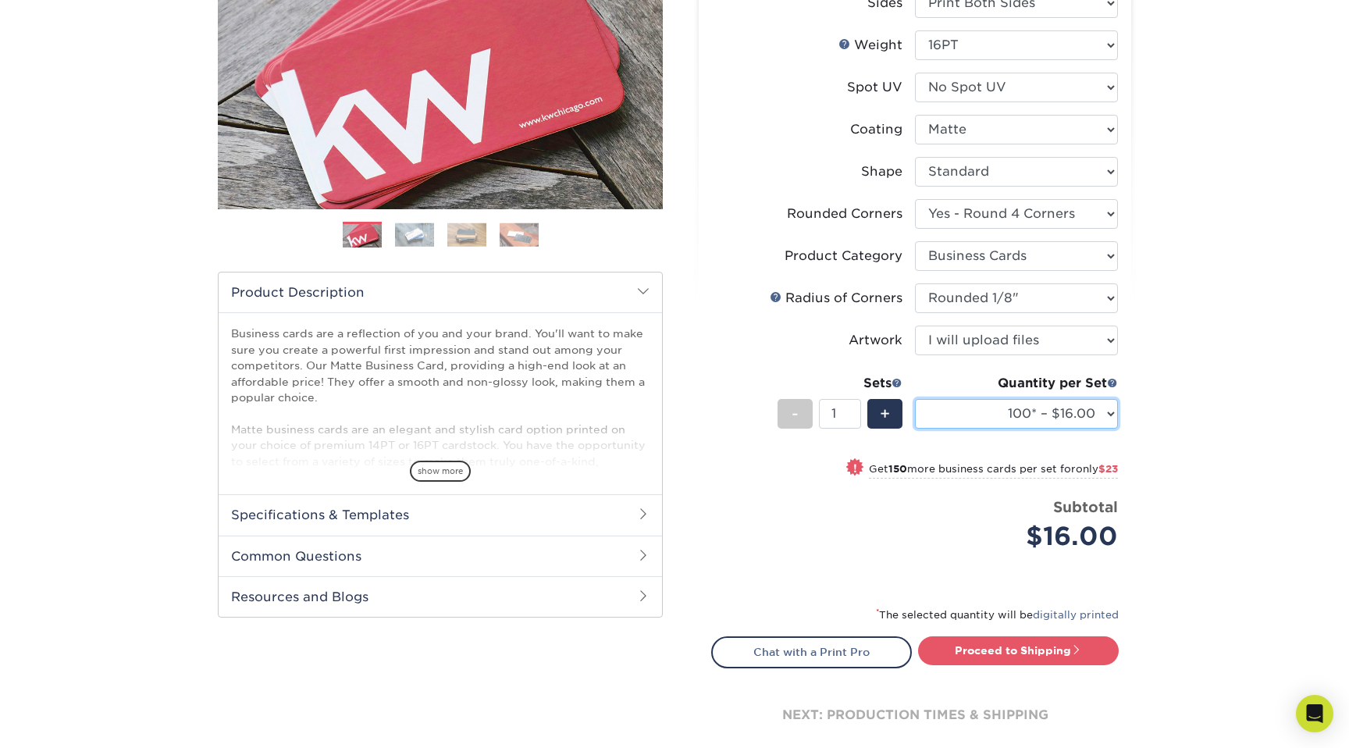
click at [1006, 406] on select "100* – $16.00 250* – $39.00 500 – $77.00 1000 – $94.00 2500 – $173.00 5000 – $2…" at bounding box center [1016, 414] width 203 height 30
select select "1000 – $94.00"
click at [915, 399] on select "100* – $16.00 250* – $39.00 500 – $77.00 1000 – $94.00 2500 – $173.00 5000 – $2…" at bounding box center [1016, 414] width 203 height 30
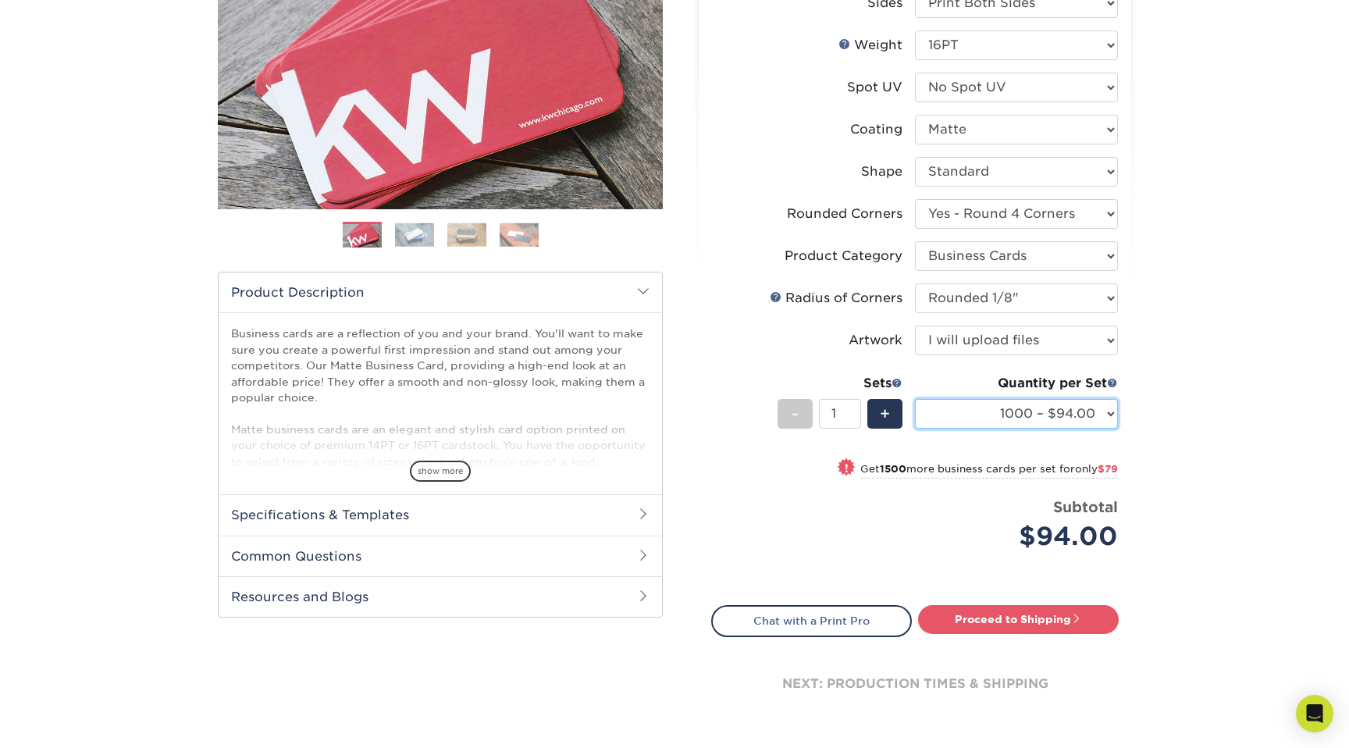
scroll to position [182, 0]
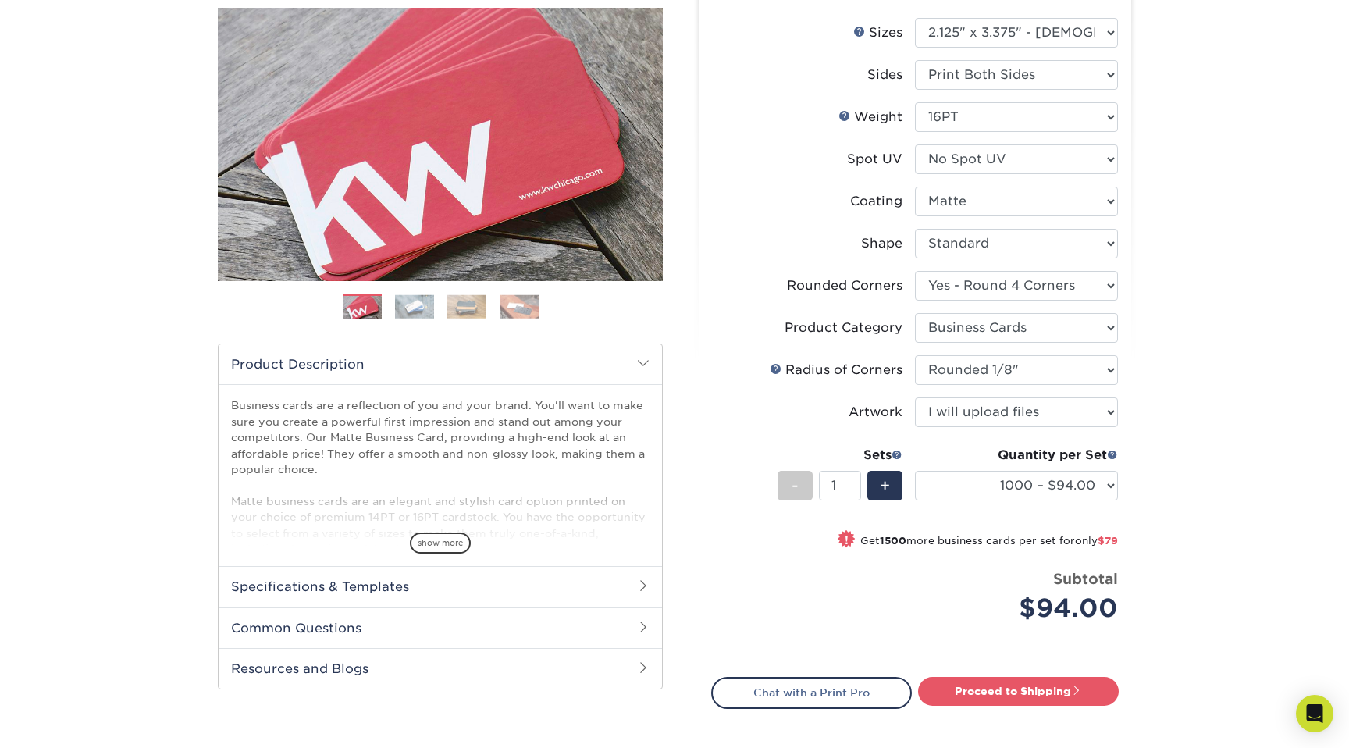
click at [421, 308] on img at bounding box center [414, 306] width 39 height 24
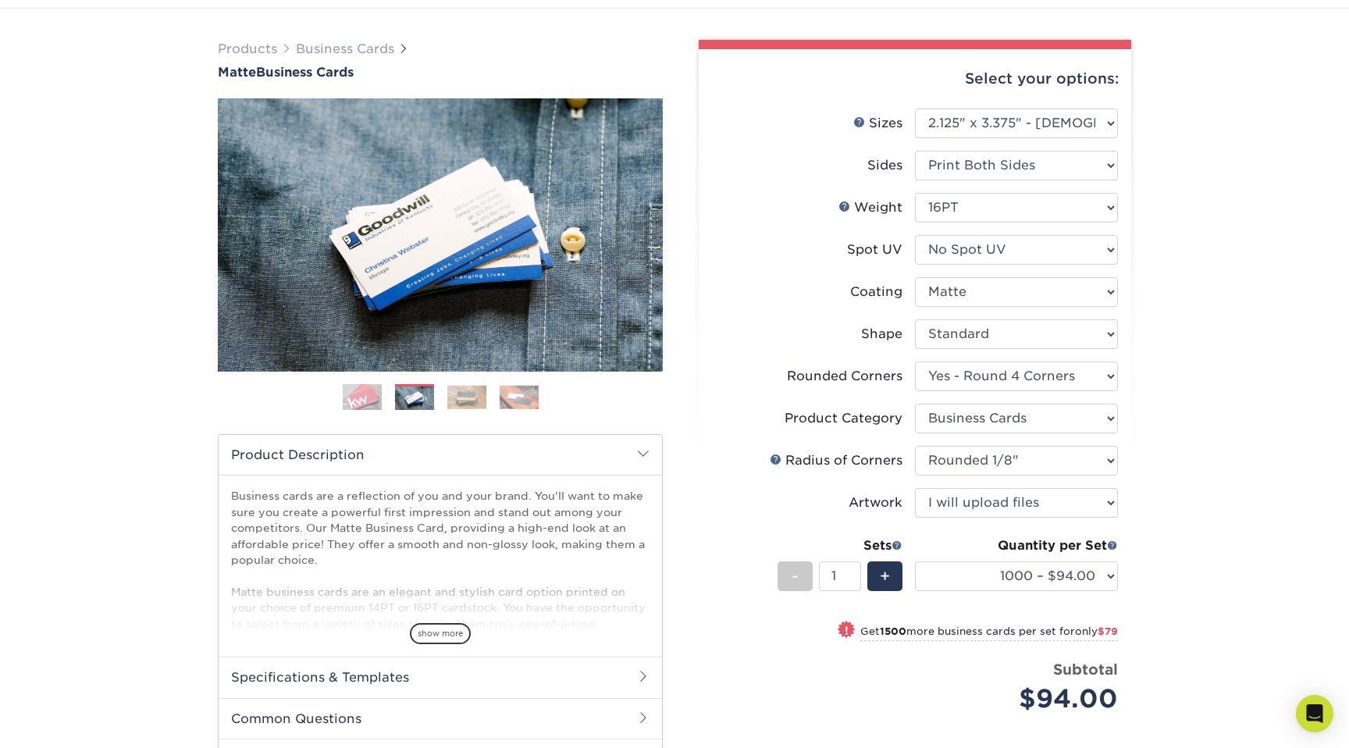
scroll to position [88, 0]
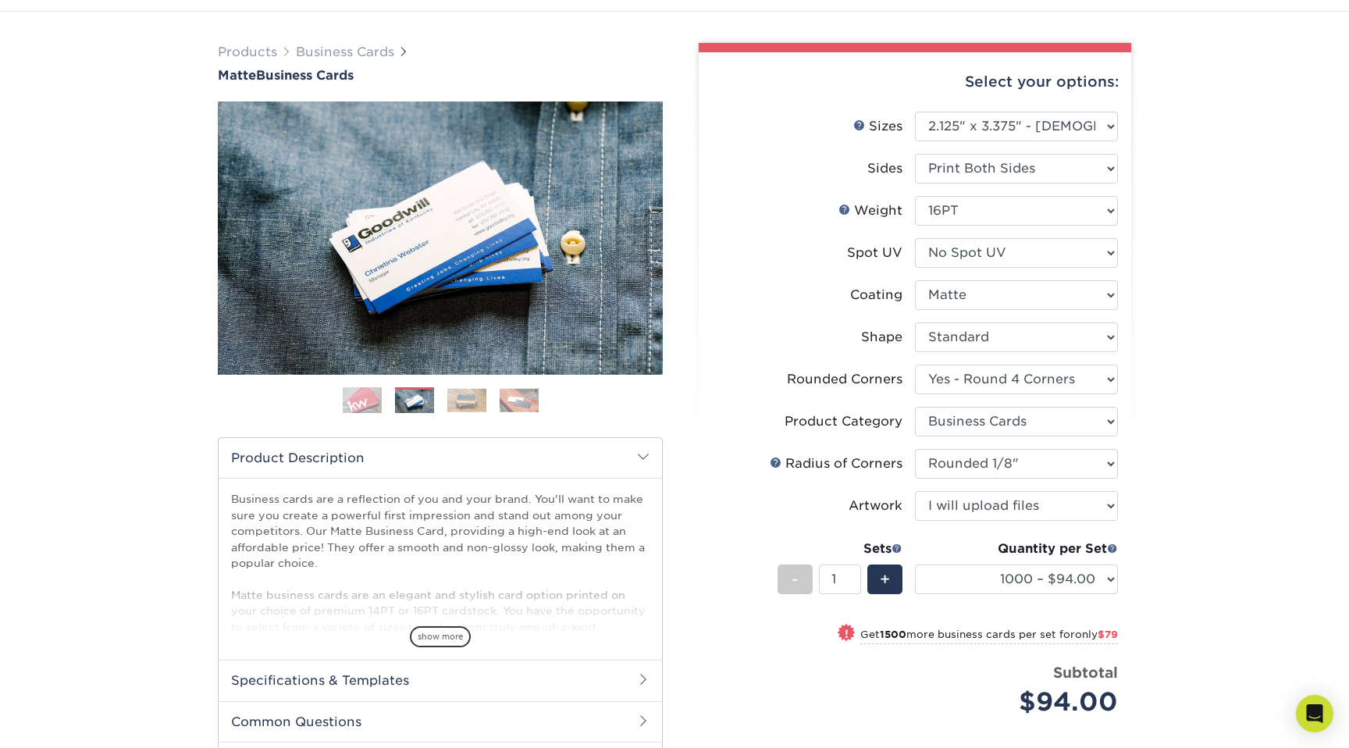
click at [457, 395] on img at bounding box center [466, 400] width 39 height 24
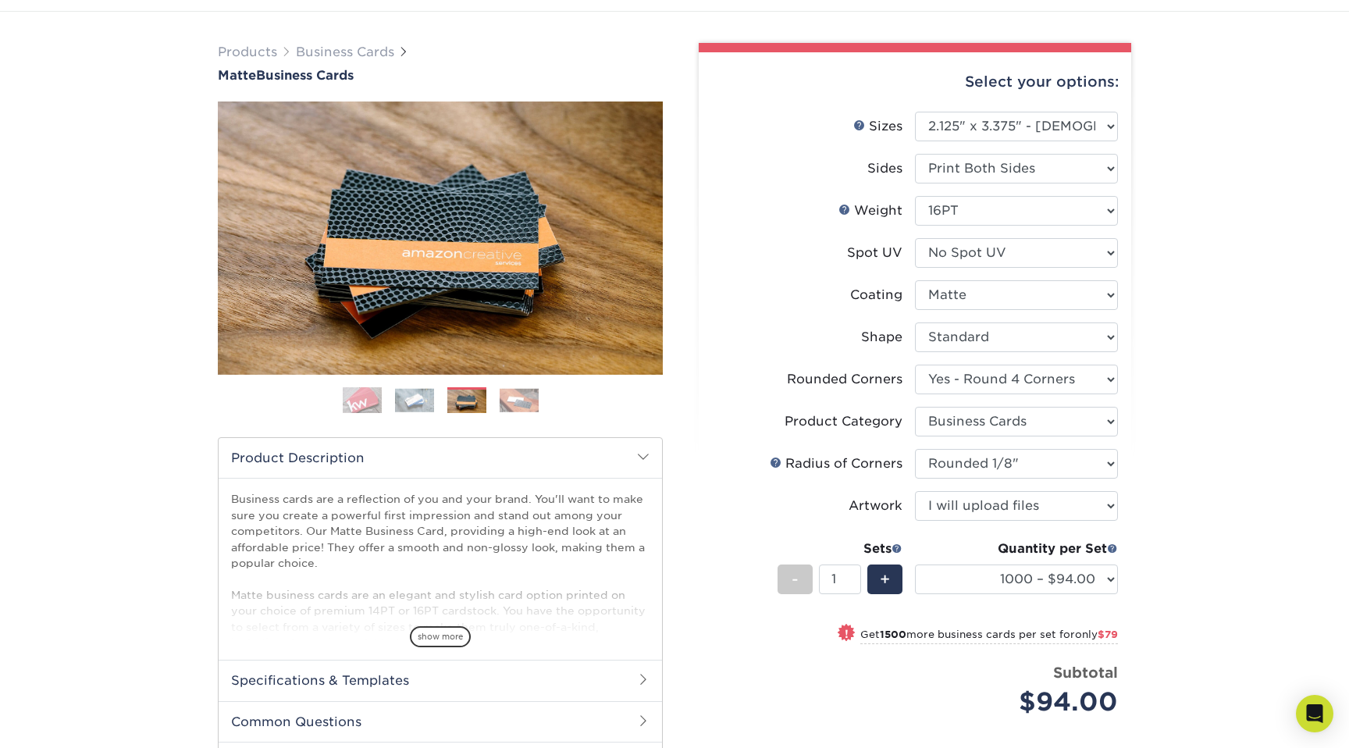
click at [525, 400] on img at bounding box center [518, 400] width 39 height 24
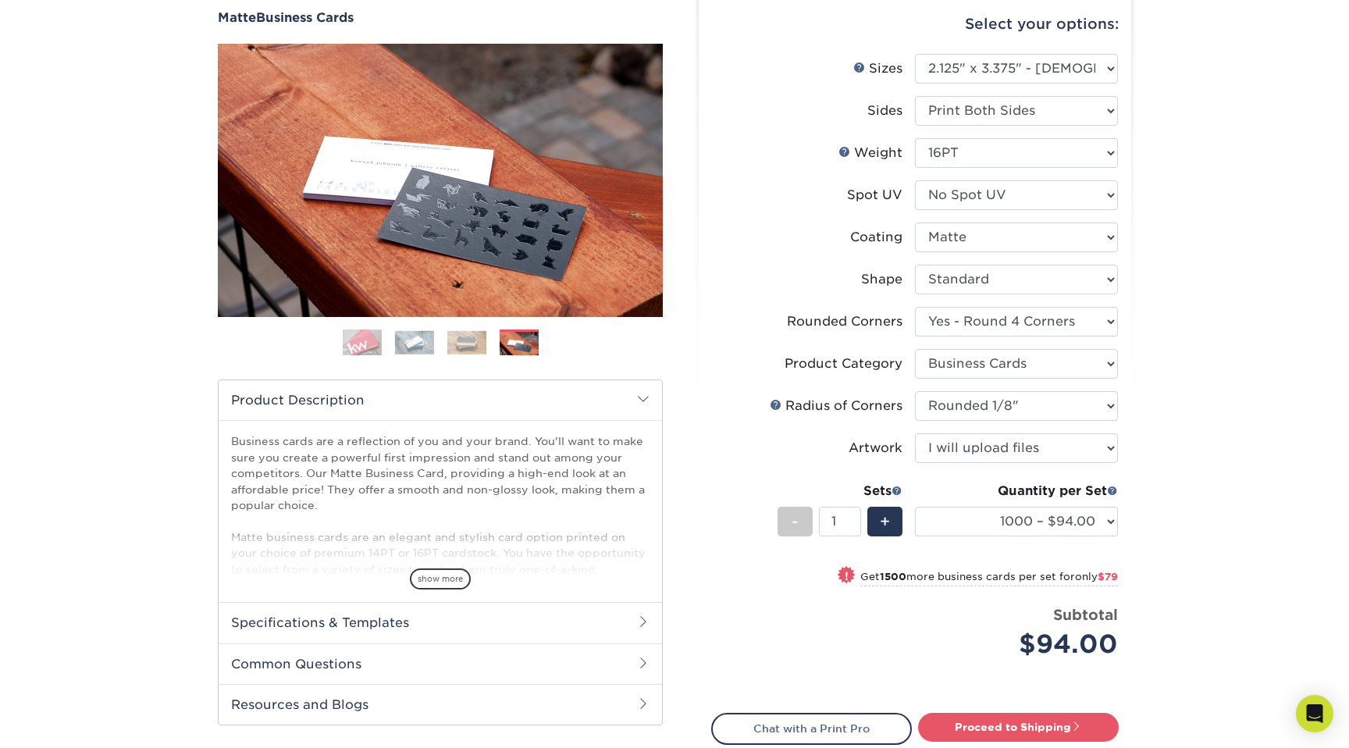
scroll to position [245, 0]
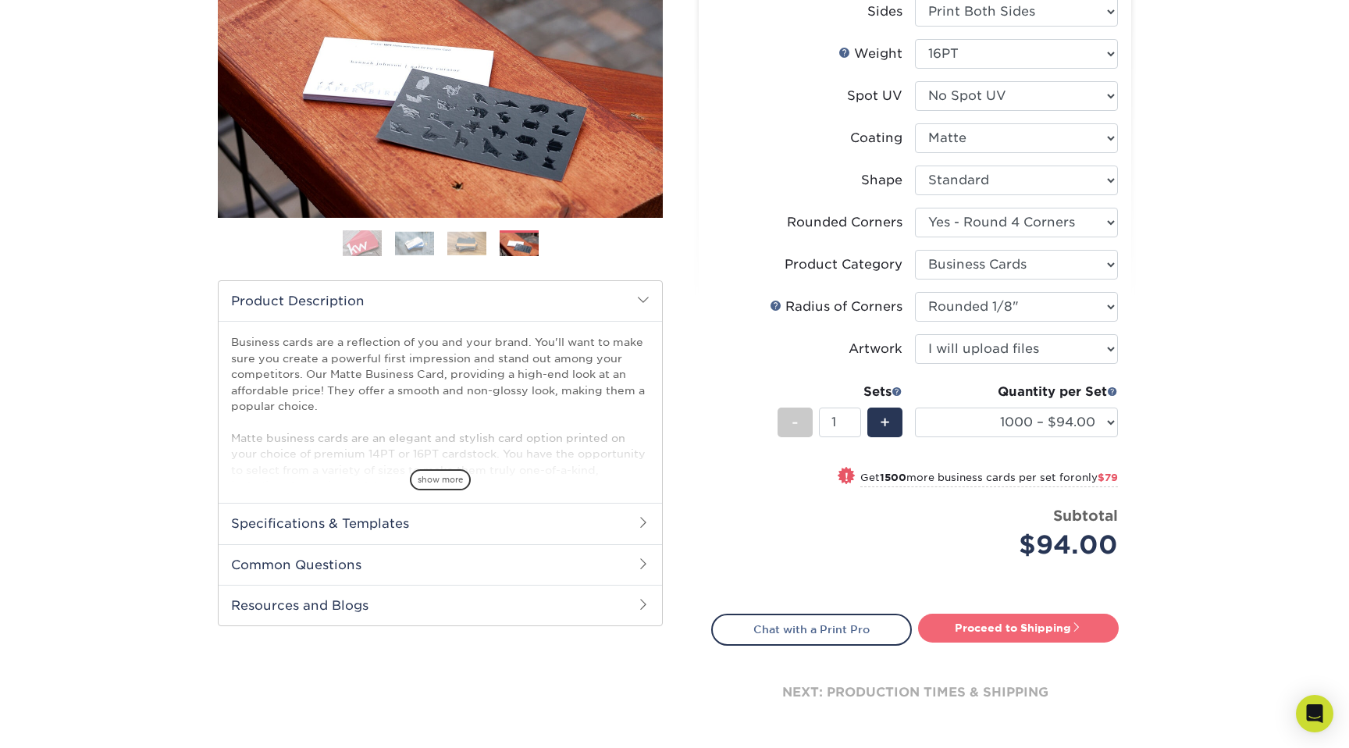
click at [1016, 627] on link "Proceed to Shipping" at bounding box center [1018, 627] width 201 height 28
type input "Set 1"
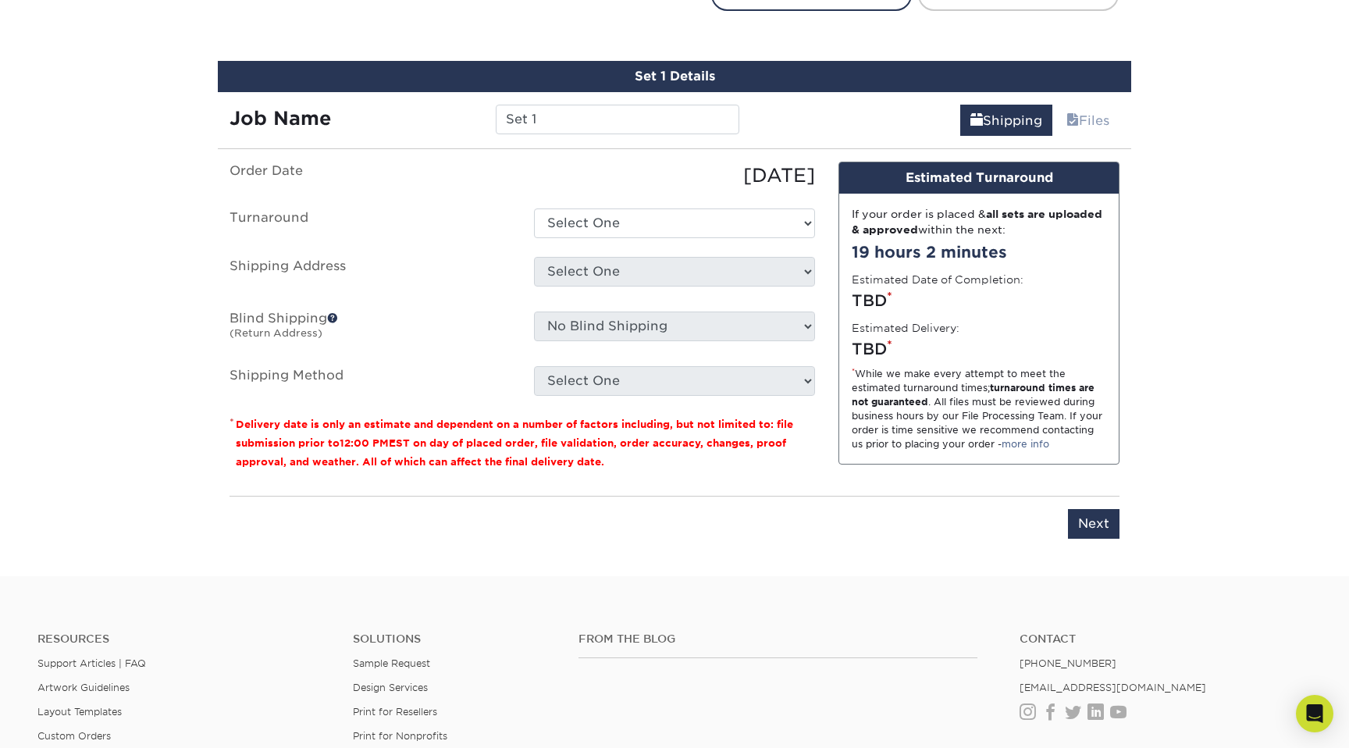
scroll to position [901, 0]
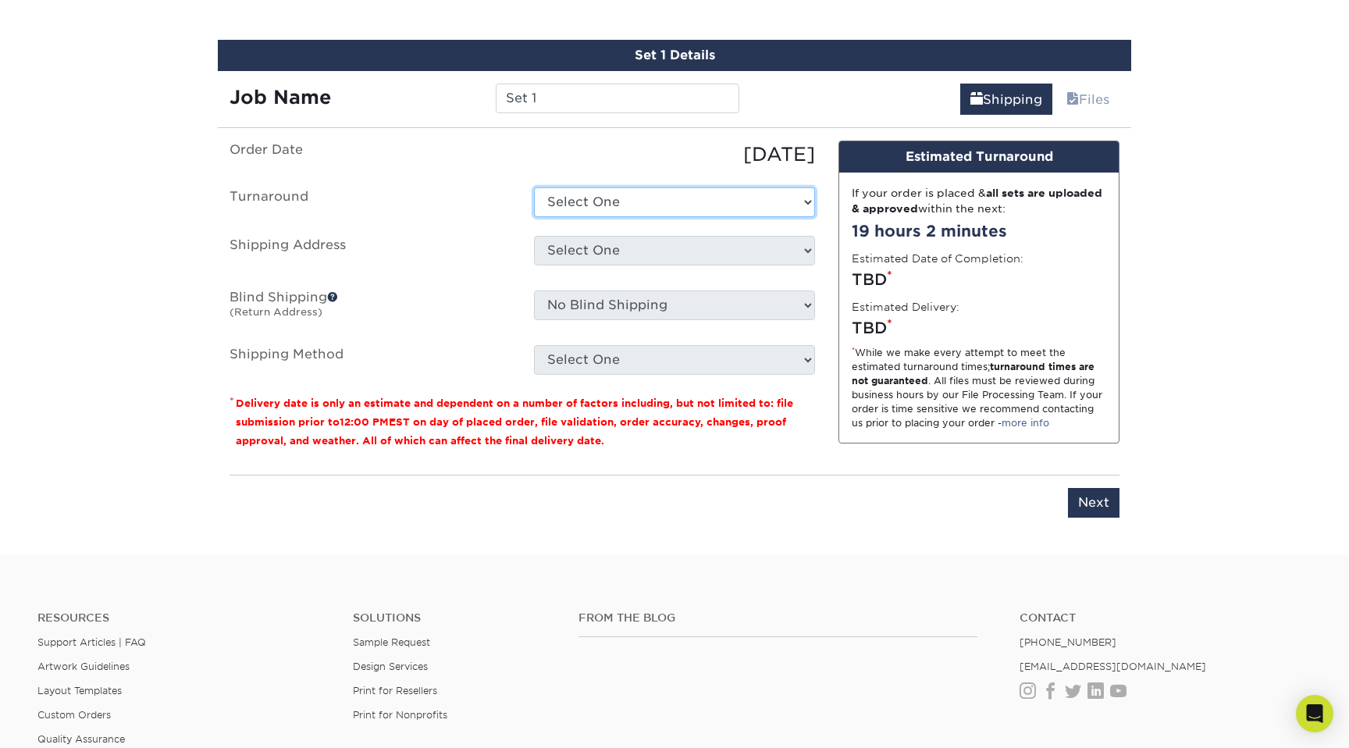
click at [677, 194] on select "Select One 2-4 Business Days 2 Day Next Business Day" at bounding box center [674, 202] width 281 height 30
select select "456c6a99-8b1c-480a-b089-0b3ea6c6d5e4"
click at [534, 187] on select "Select One 2-4 Business Days 2 Day Next Business Day" at bounding box center [674, 202] width 281 height 30
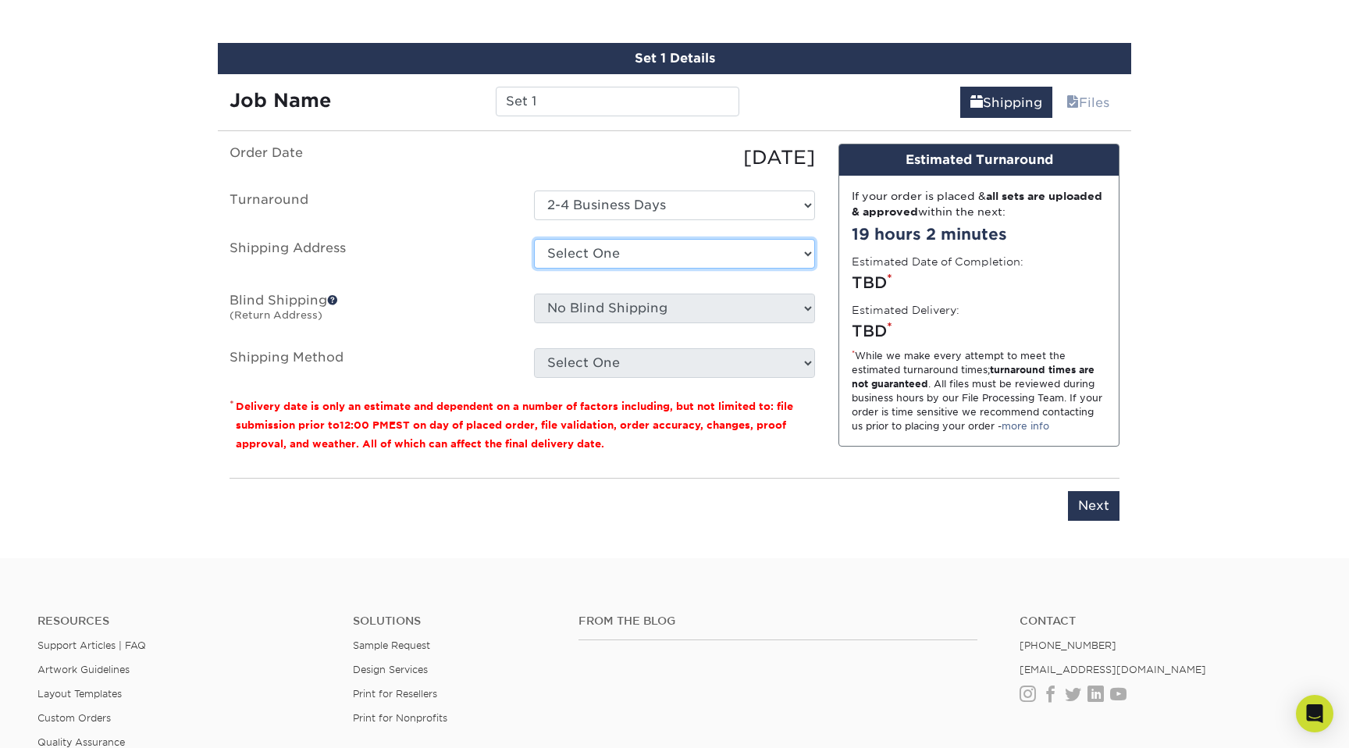
click at [676, 251] on select "Select One + Add New Address - Login" at bounding box center [674, 254] width 281 height 30
click at [656, 254] on select "Select One + Add New Address - Login" at bounding box center [674, 254] width 281 height 30
select select "newaddress"
click at [534, 239] on select "Select One + Add New Address - Login" at bounding box center [674, 254] width 281 height 30
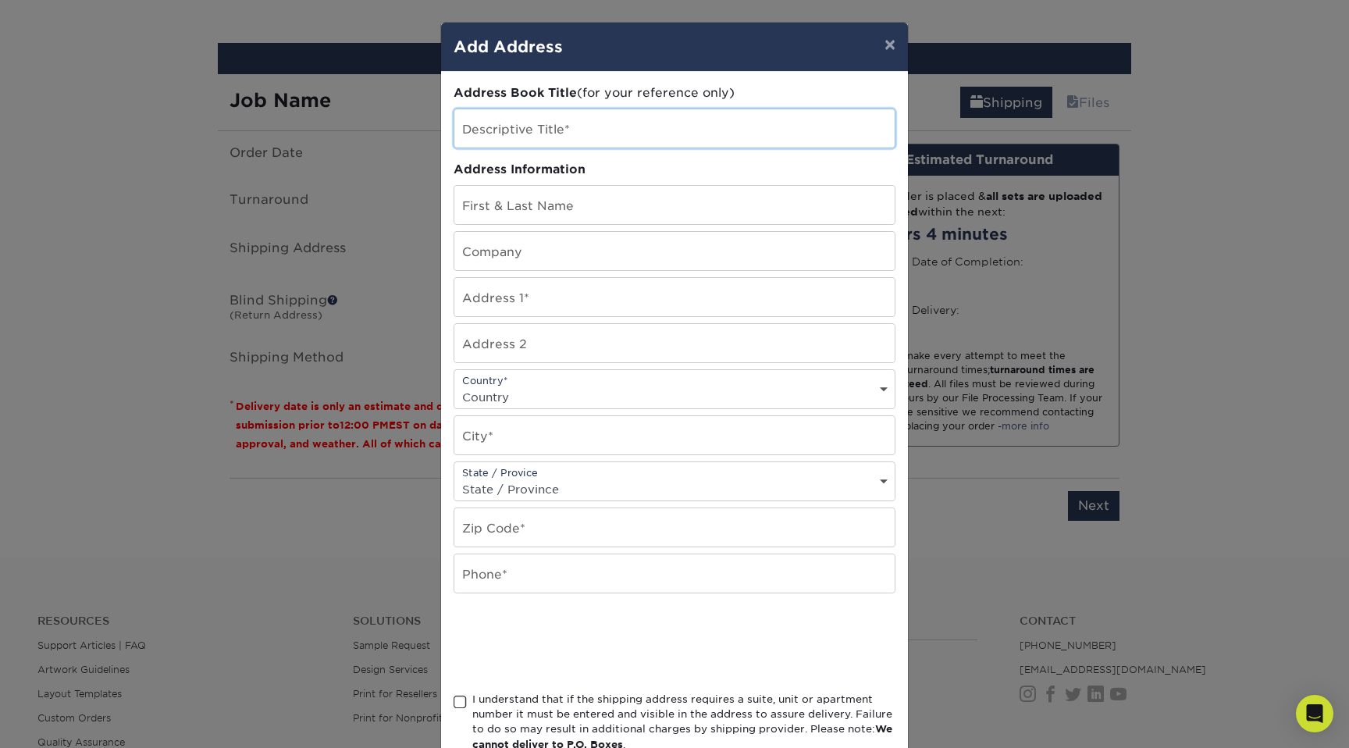
click at [574, 125] on input "text" at bounding box center [674, 128] width 440 height 38
click at [883, 44] on button "×" at bounding box center [890, 45] width 36 height 44
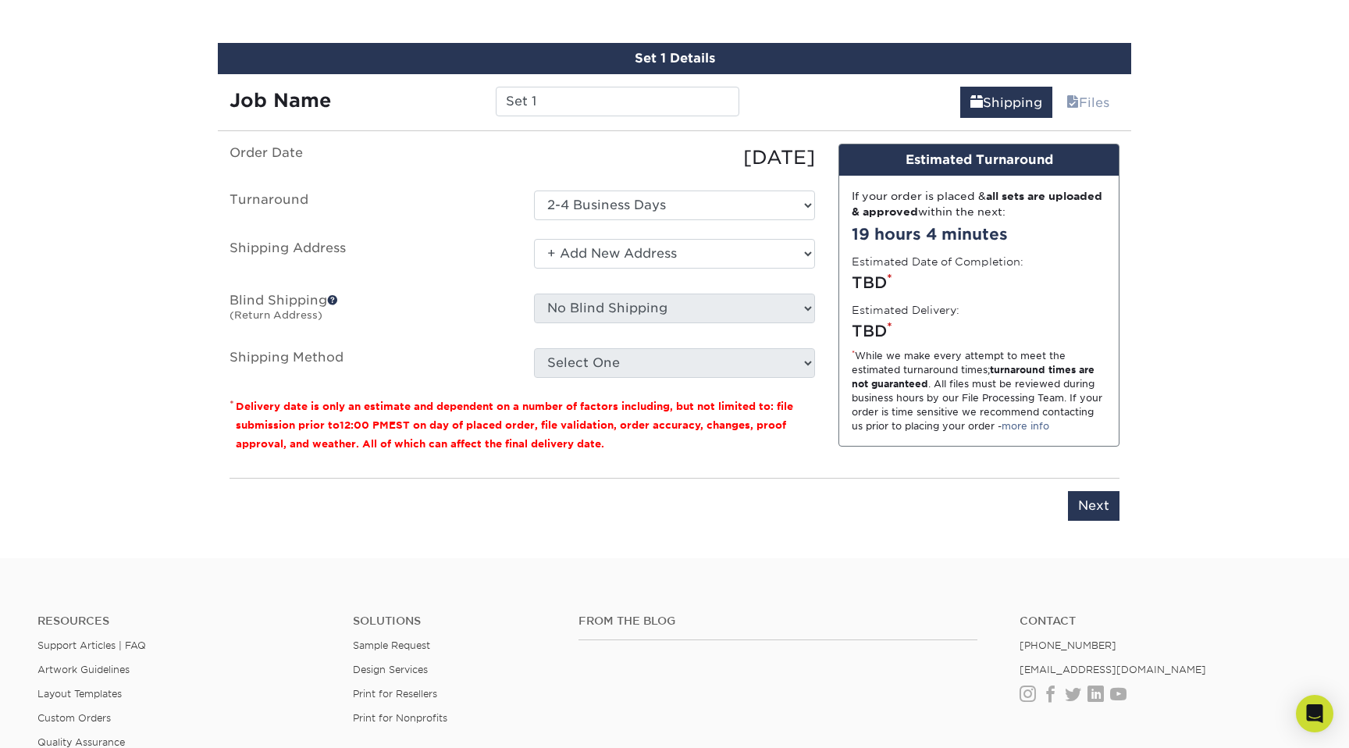
click at [336, 299] on span at bounding box center [332, 299] width 11 height 11
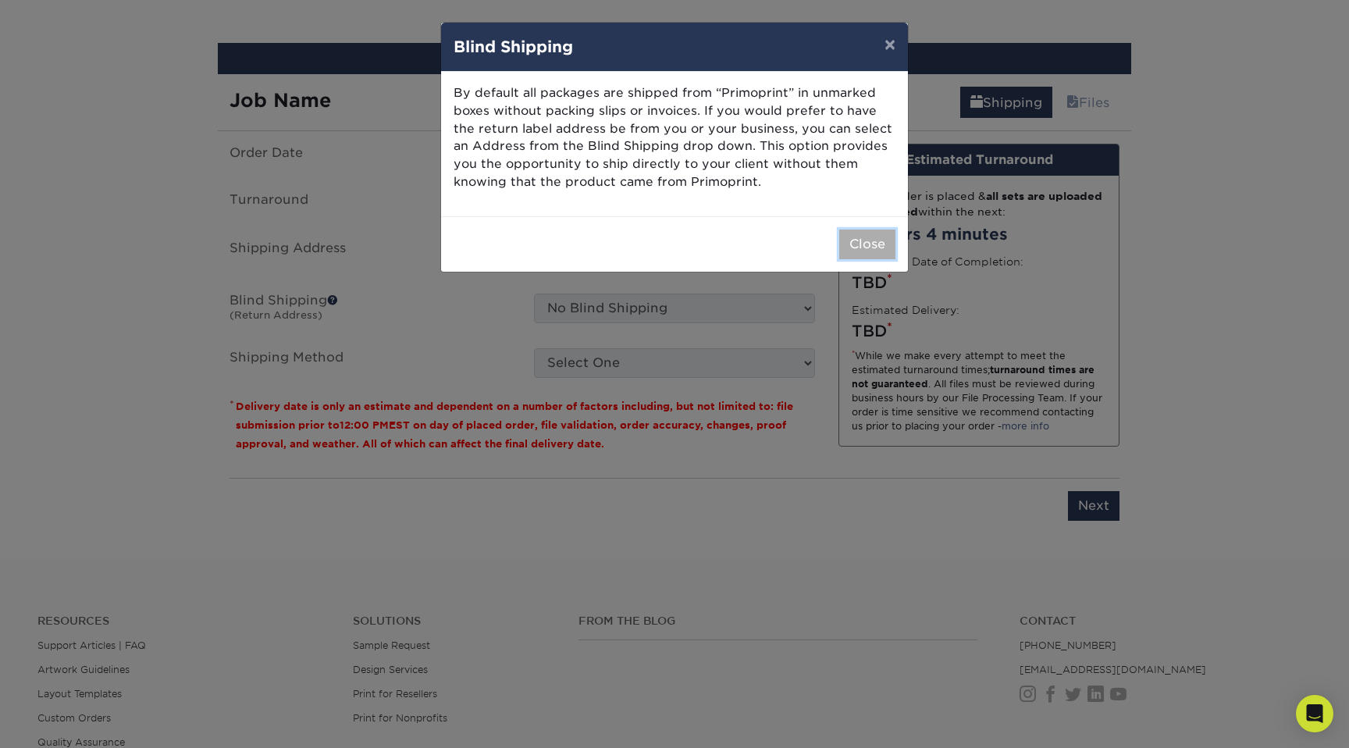
click at [857, 241] on button "Close" at bounding box center [867, 244] width 56 height 30
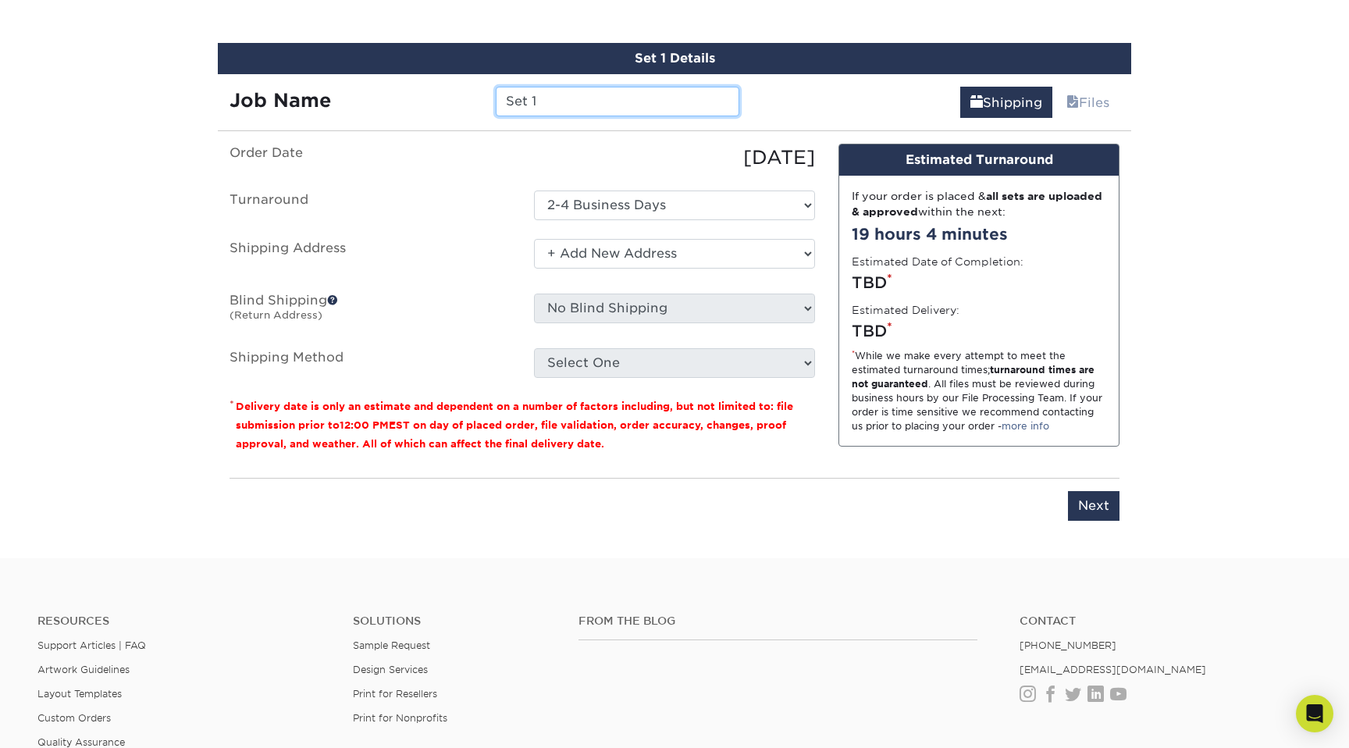
click at [566, 100] on input "Set 1" at bounding box center [617, 102] width 243 height 30
type input "[PERSON_NAME] Business Cards"
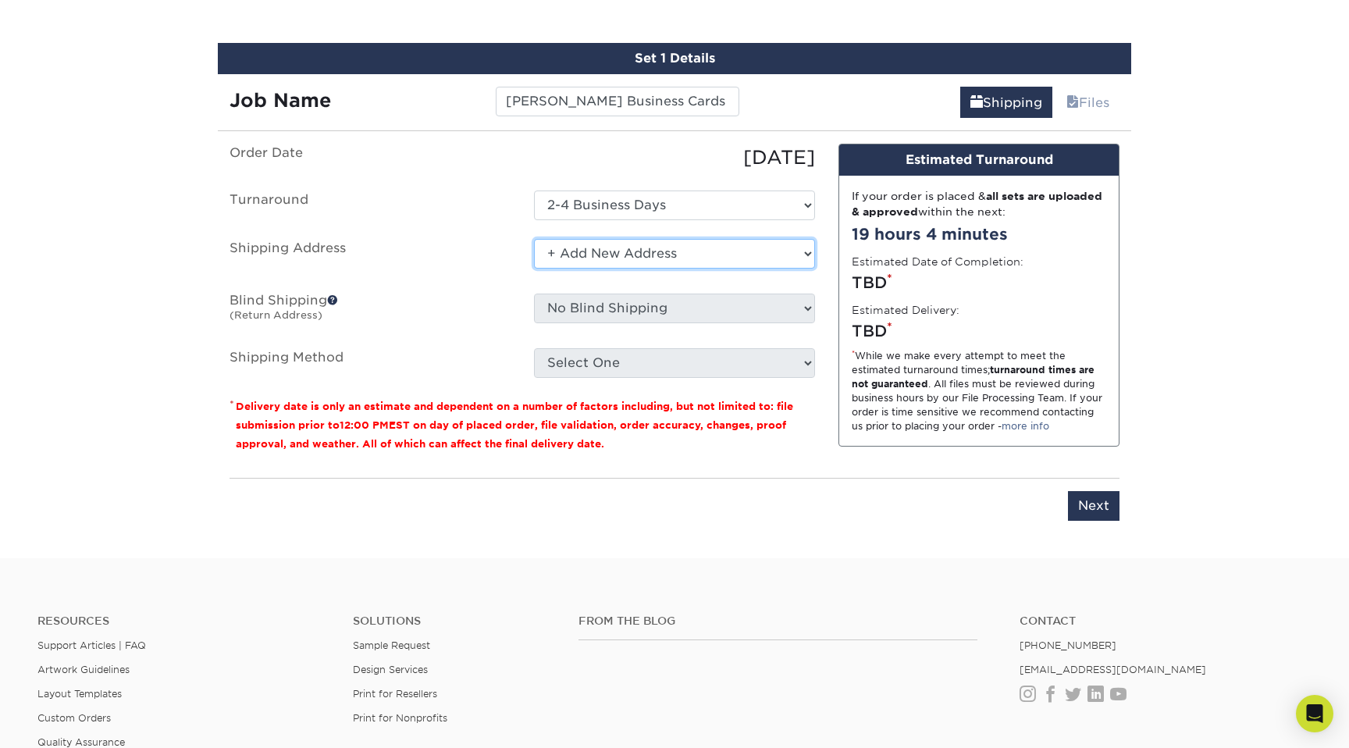
click at [572, 252] on select "Select One + Add New Address - Login" at bounding box center [674, 254] width 281 height 30
click at [534, 239] on select "Select One + Add New Address - Login" at bounding box center [674, 254] width 281 height 30
click at [669, 240] on select "Select One + Add New Address - Login" at bounding box center [674, 254] width 281 height 30
click at [534, 268] on select "Select One + Add New Address - Login" at bounding box center [674, 254] width 281 height 30
select select "-1"
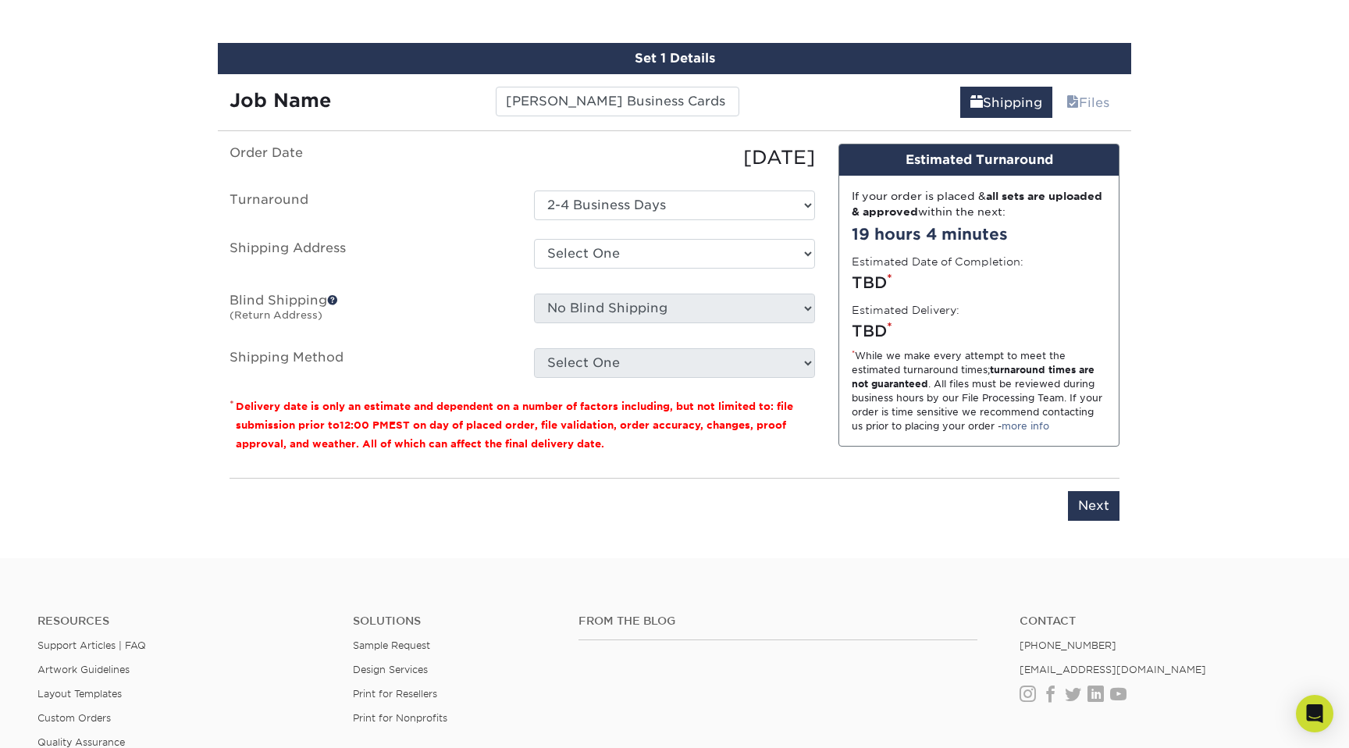
scroll to position [0, 0]
